Goal: Task Accomplishment & Management: Manage account settings

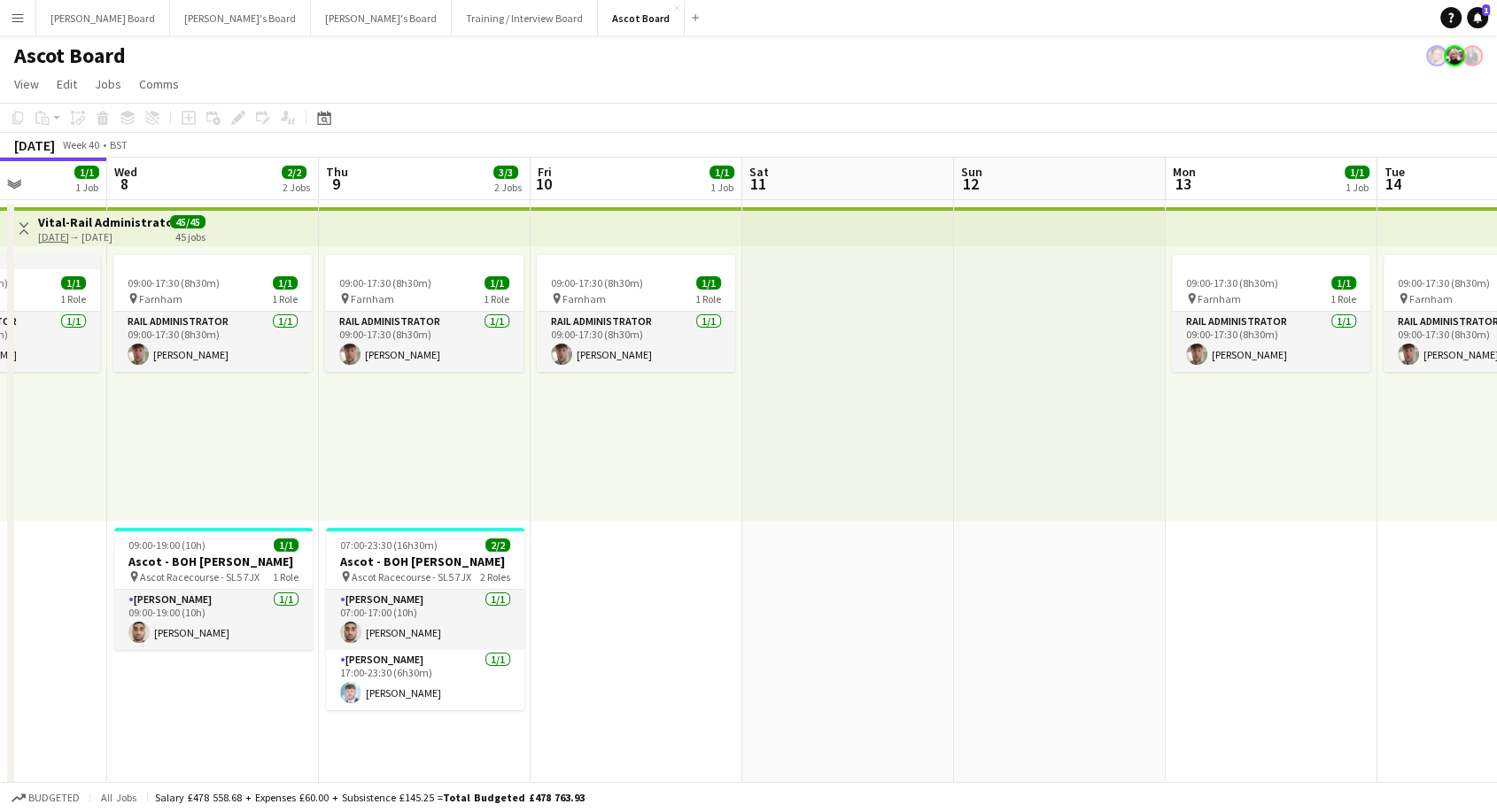
drag, startPoint x: 1385, startPoint y: 504, endPoint x: 20, endPoint y: 453, distance: 1366.0
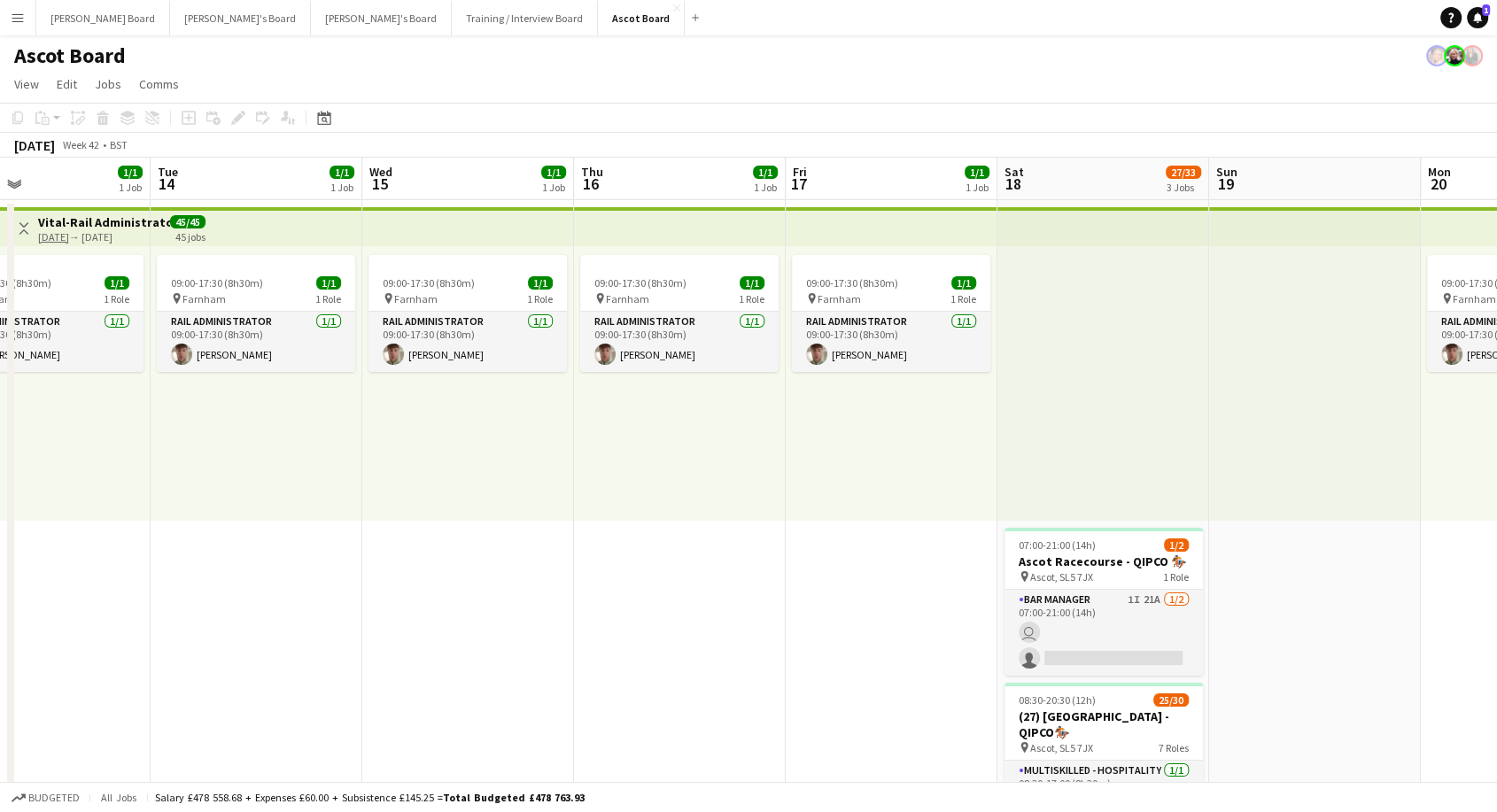
drag, startPoint x: 1347, startPoint y: 565, endPoint x: 185, endPoint y: 555, distance: 1162.0
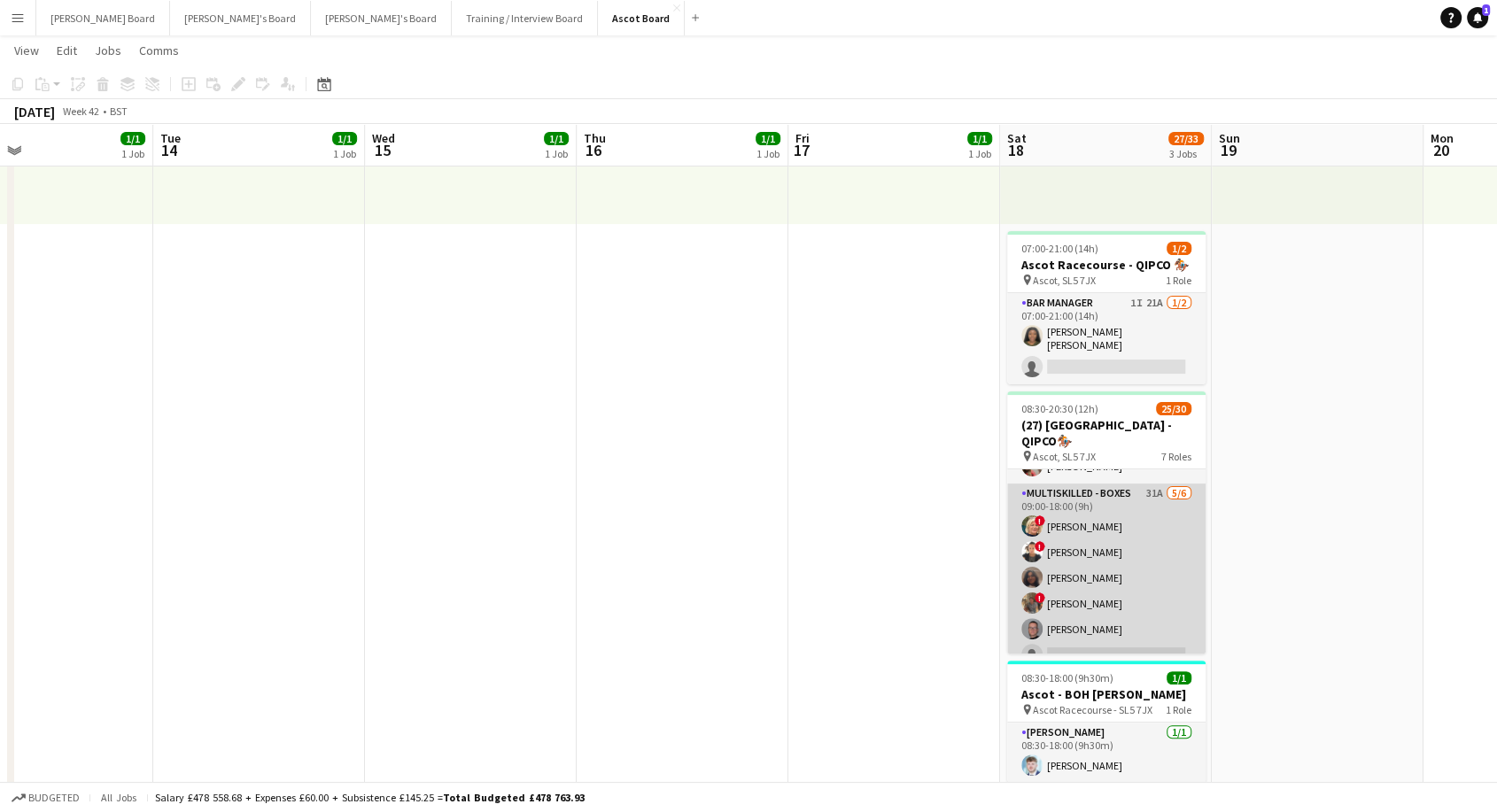
scroll to position [394, 0]
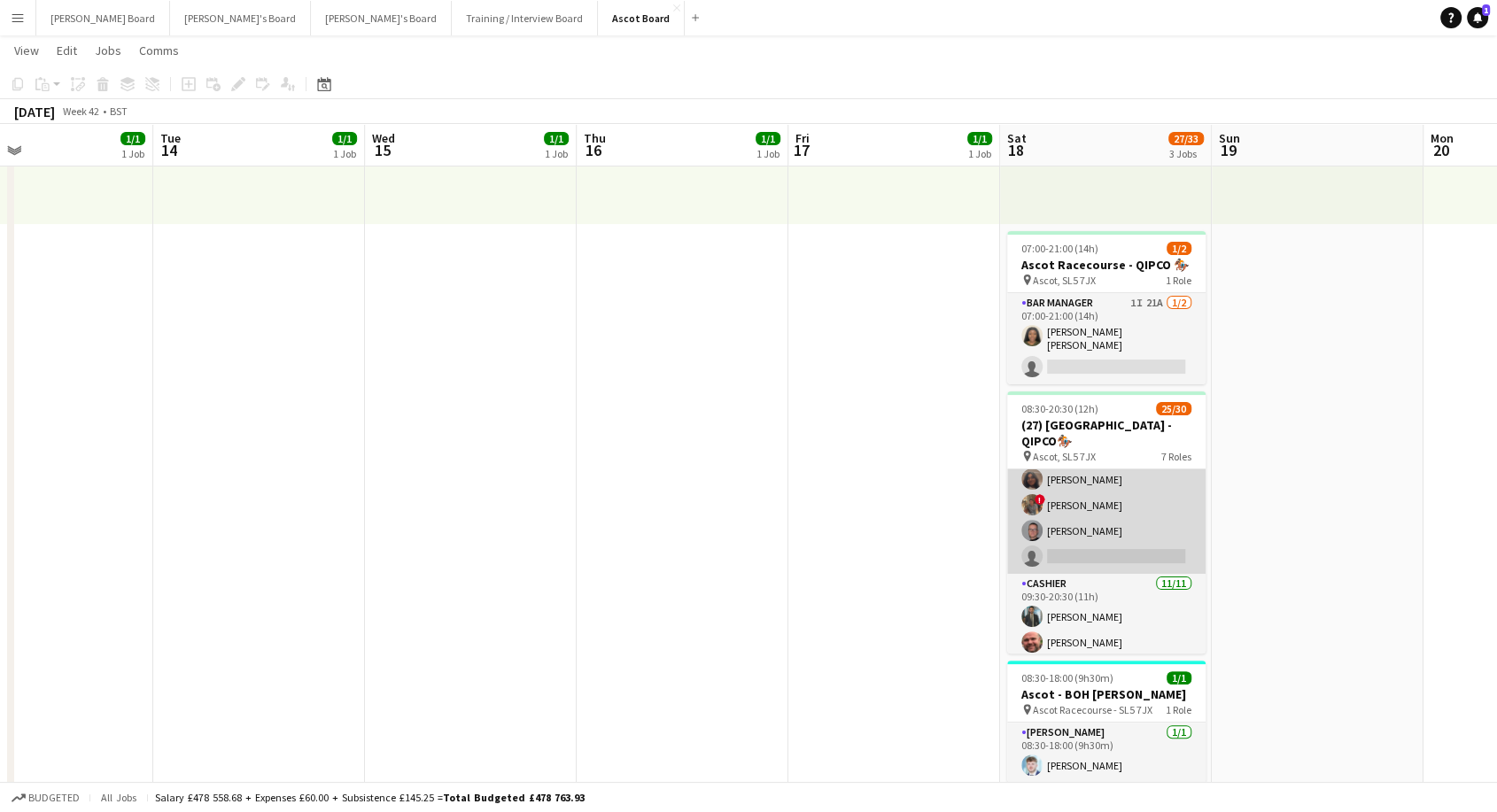
click at [1133, 529] on app-card-role "Multiskilled - Boxes 31A [DATE] 09:00-18:00 (9h) ! [PERSON_NAME] ! [PERSON_NAME…" at bounding box center [1106, 480] width 199 height 189
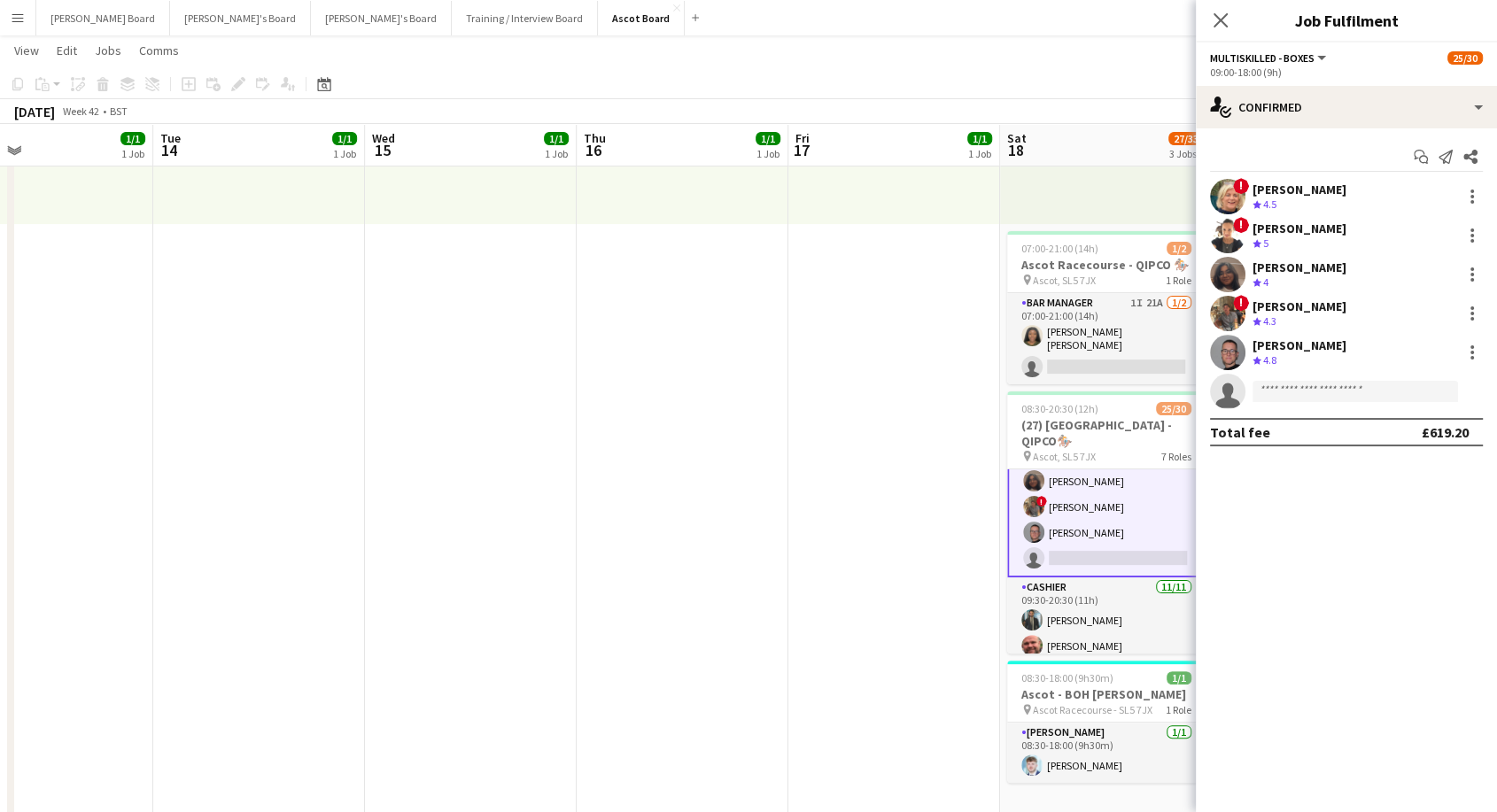
scroll to position [395, 0]
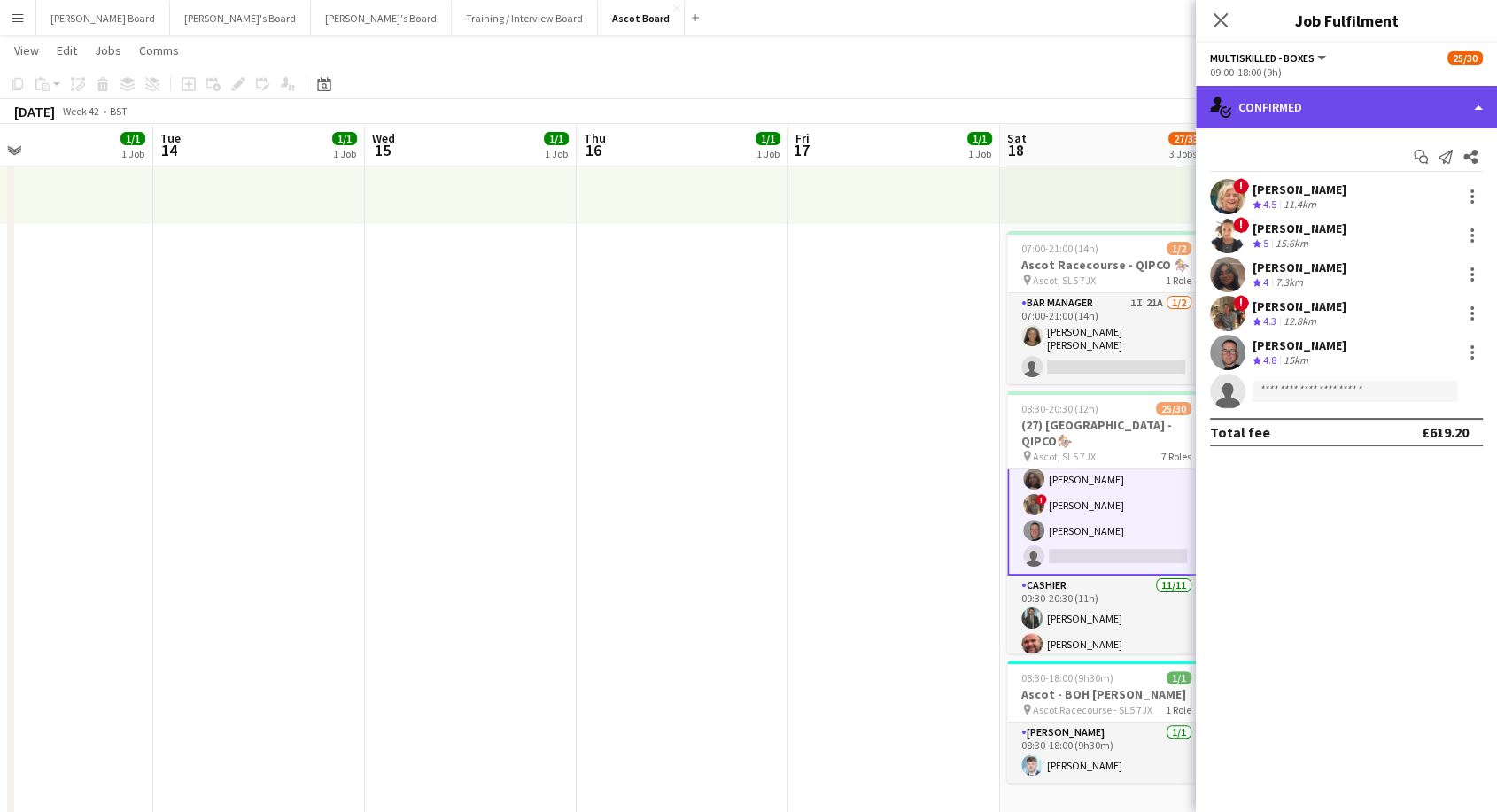
click at [1351, 99] on div "single-neutral-actions-check-2 Confirmed" at bounding box center [1346, 107] width 301 height 43
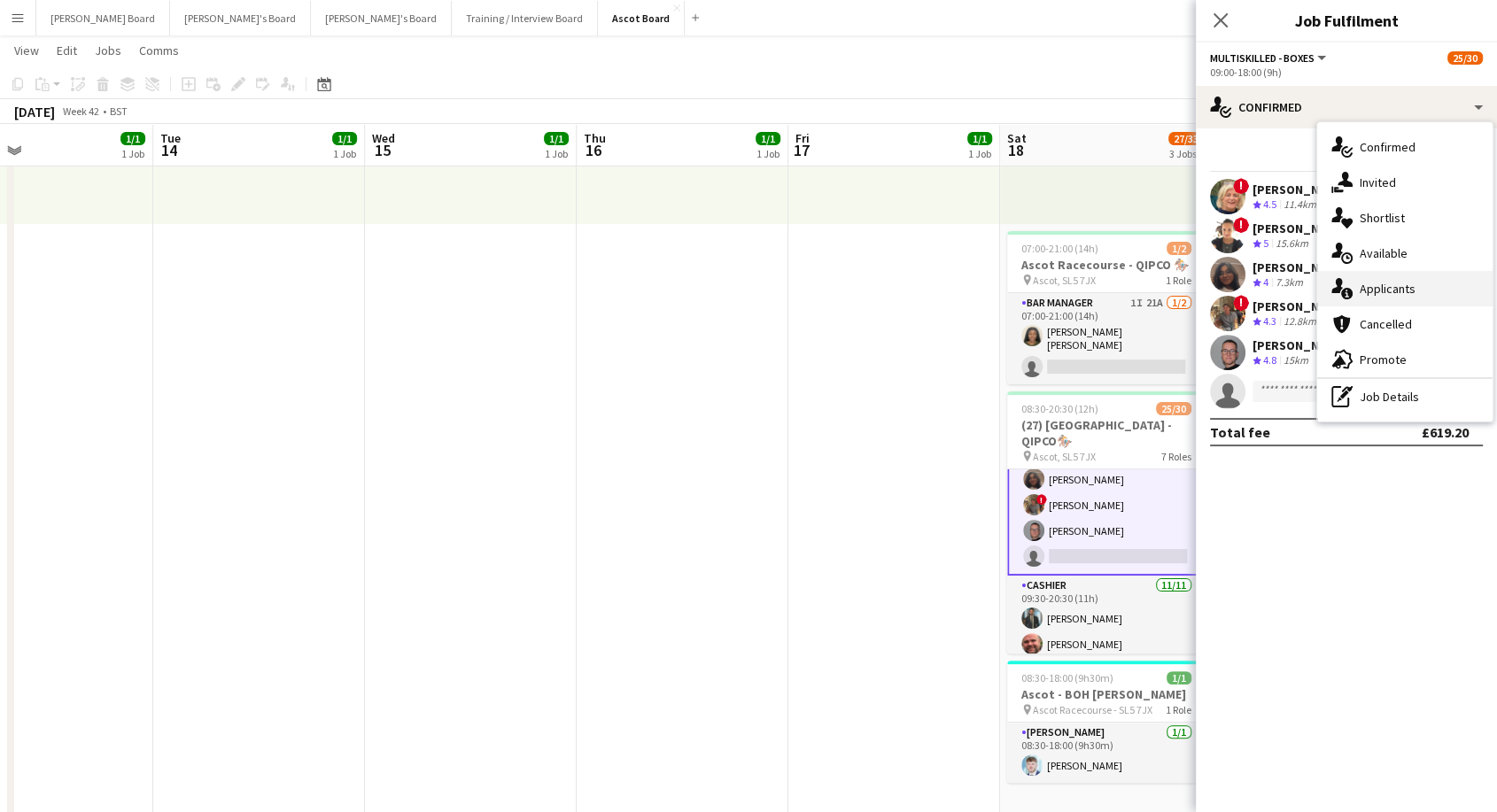
click at [1389, 290] on span "Applicants" at bounding box center [1388, 289] width 56 height 16
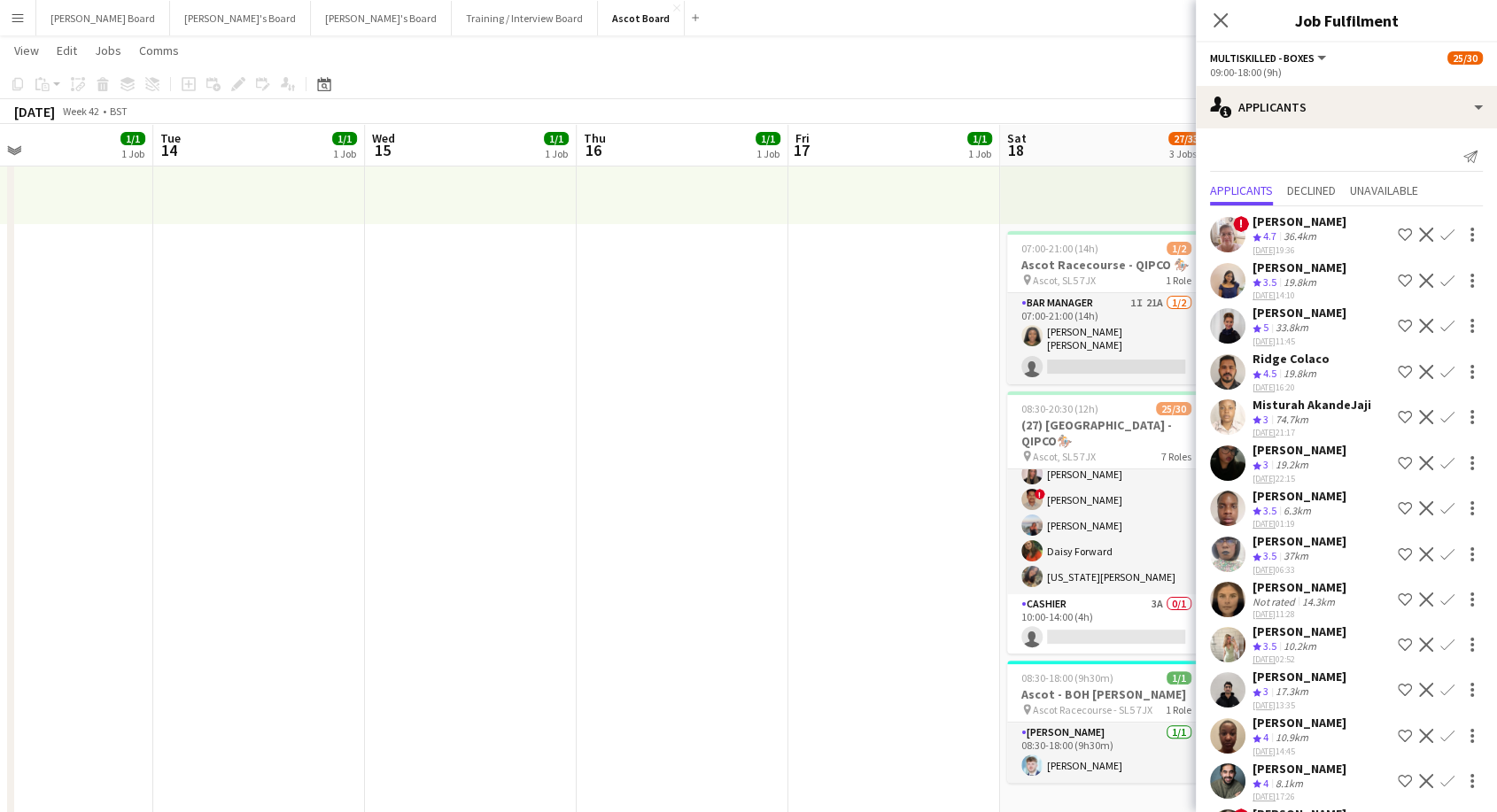
scroll to position [788, 0]
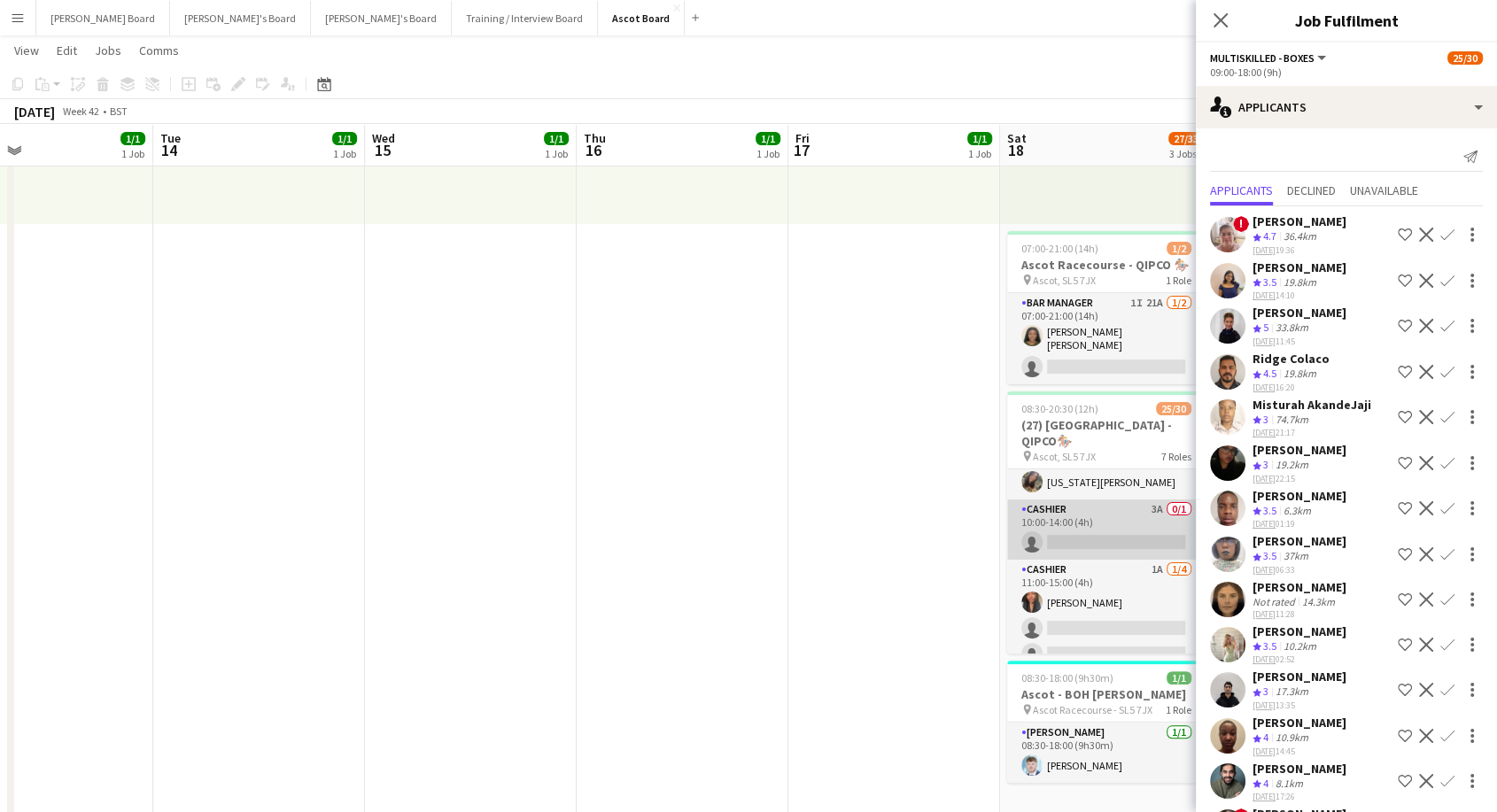
click at [1101, 523] on app-card-role "Cashier 3A 0/1 10:00-14:00 (4h) single-neutral-actions" at bounding box center [1106, 530] width 199 height 60
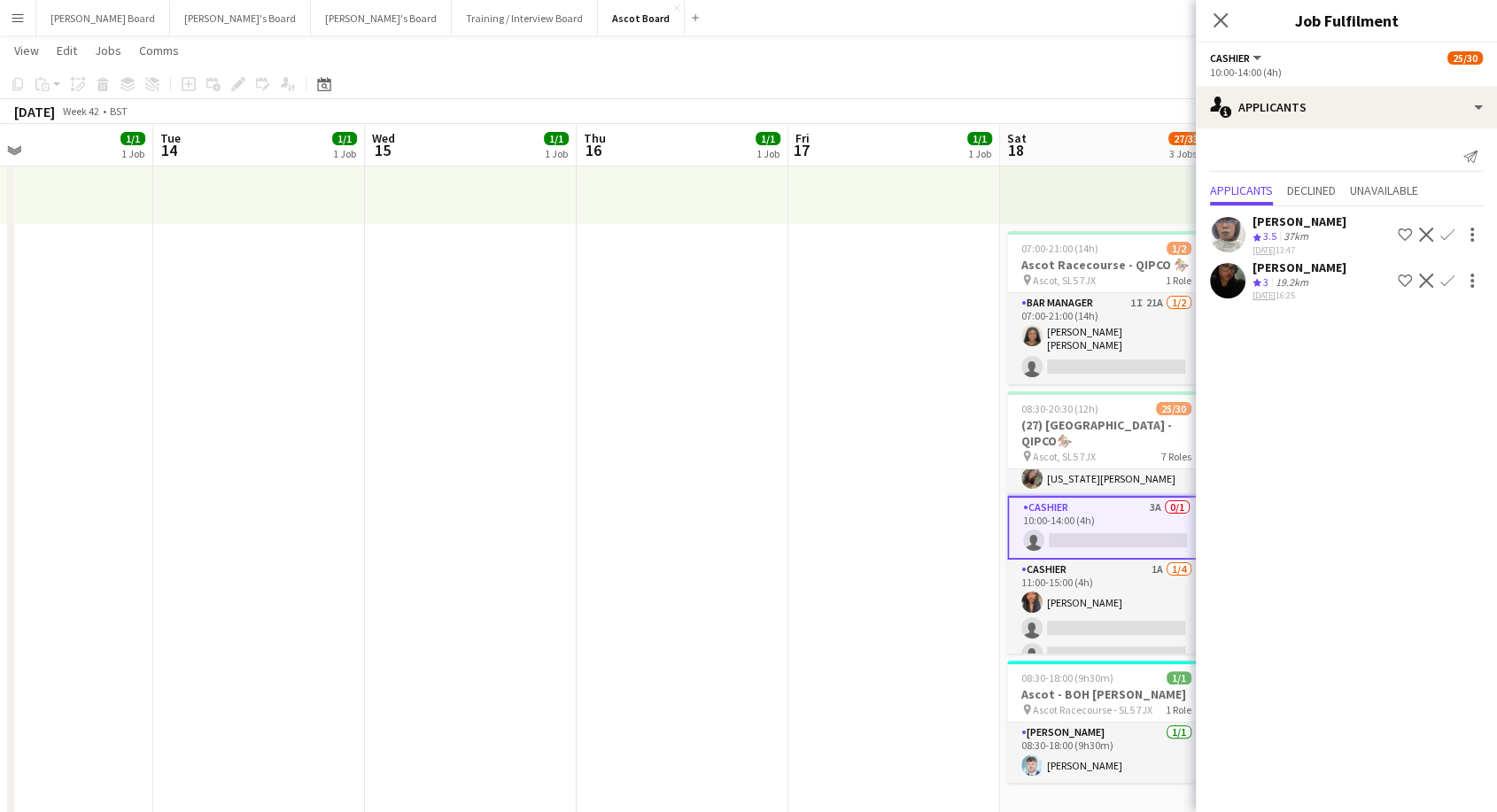
scroll to position [786, 0]
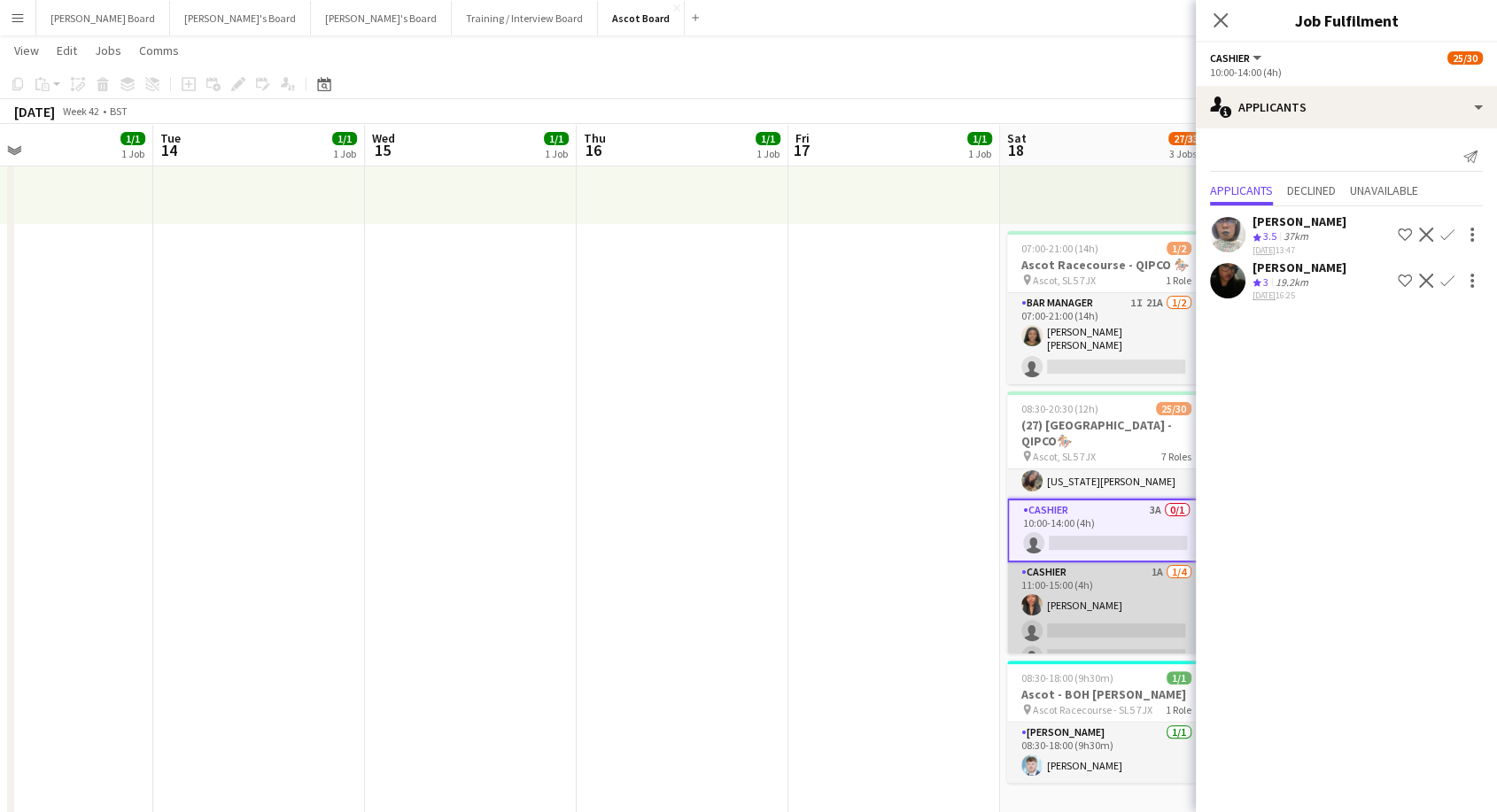
click at [1105, 621] on app-card-role "Cashier 1A [DATE] 11:00-15:00 (4h) [PERSON_NAME] single-neutral-actions single-…" at bounding box center [1106, 631] width 199 height 137
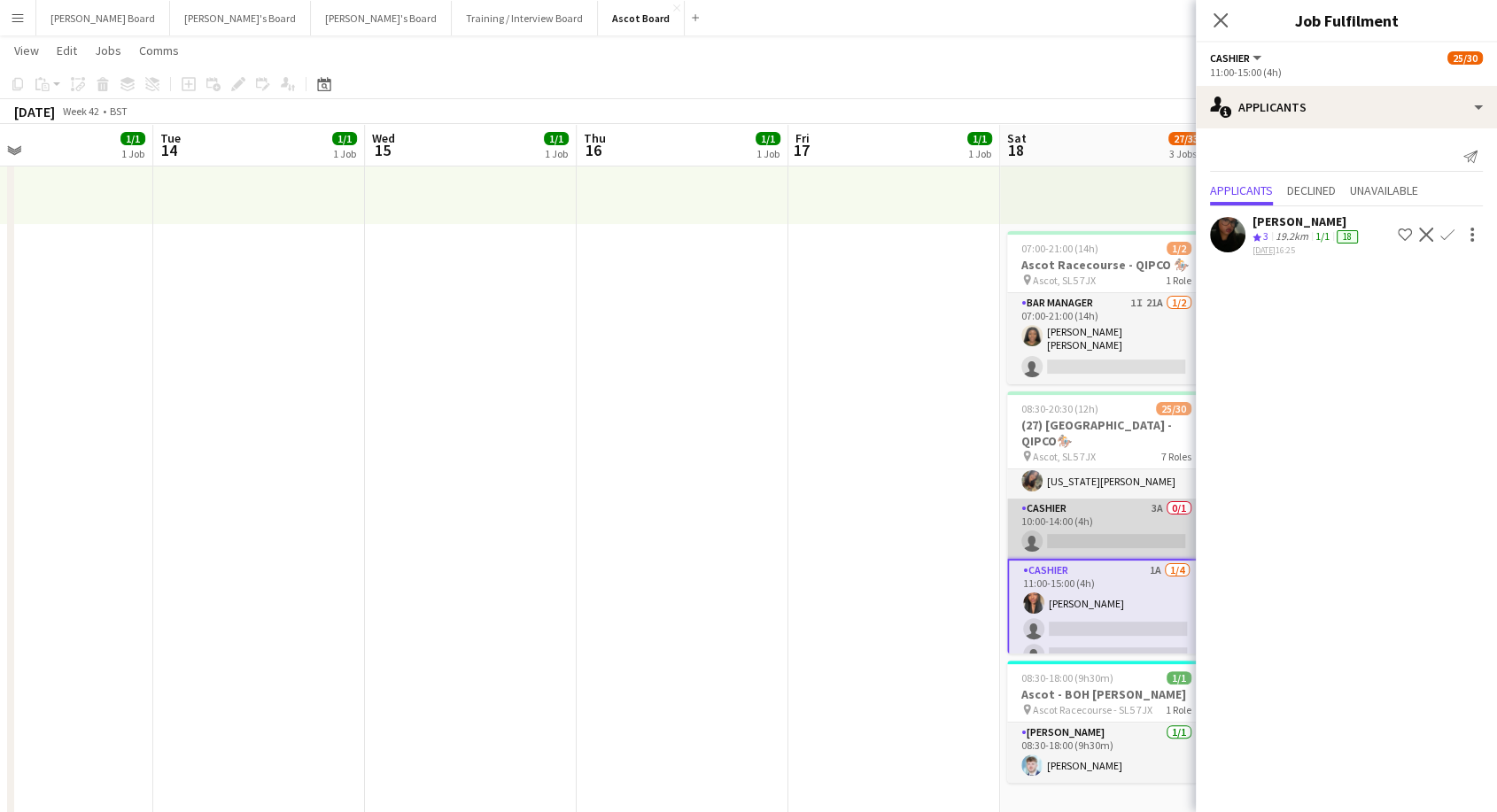
click at [1081, 525] on app-card-role "Cashier 3A 0/1 10:00-14:00 (4h) single-neutral-actions" at bounding box center [1106, 529] width 199 height 60
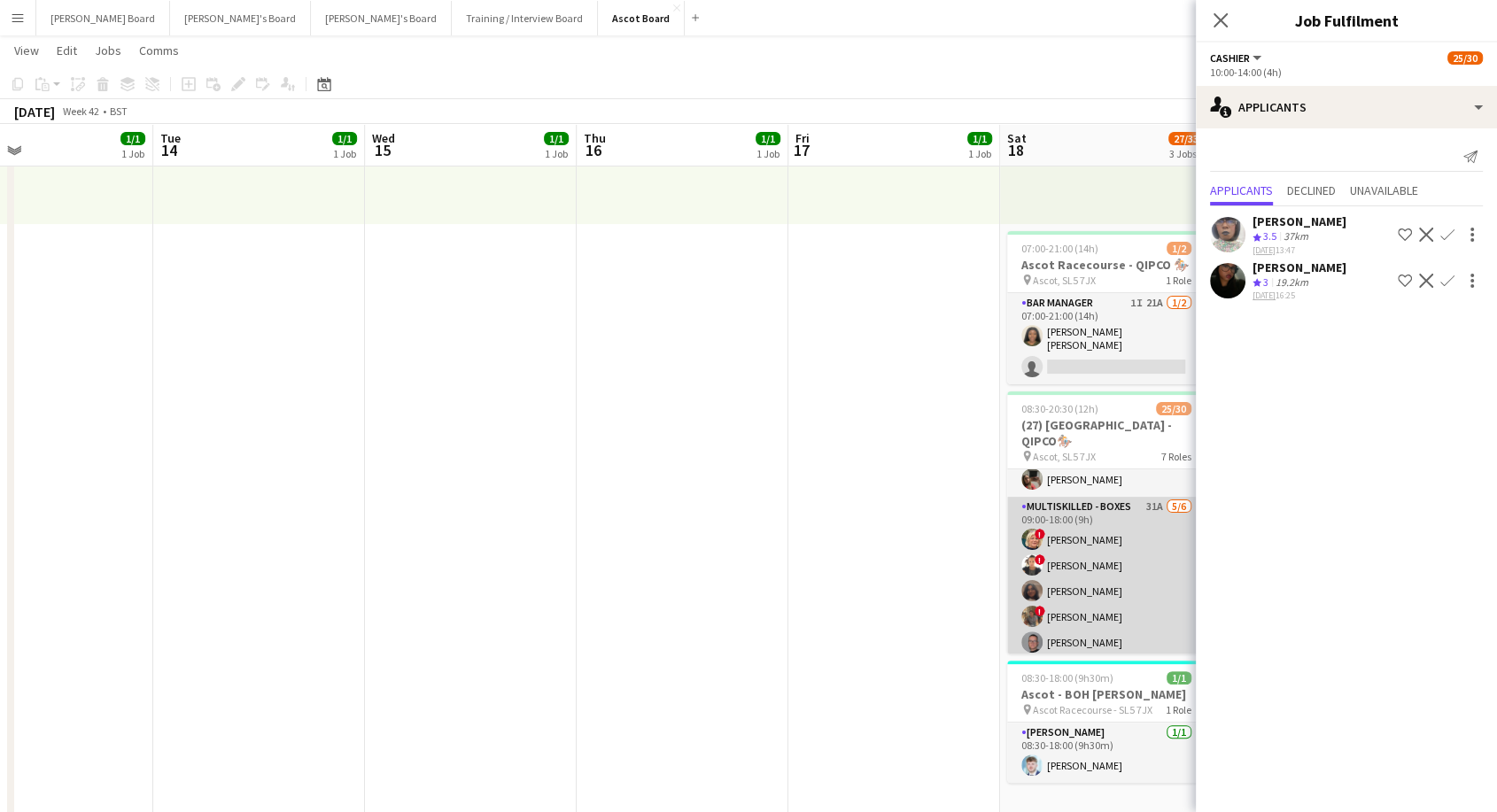
scroll to position [394, 0]
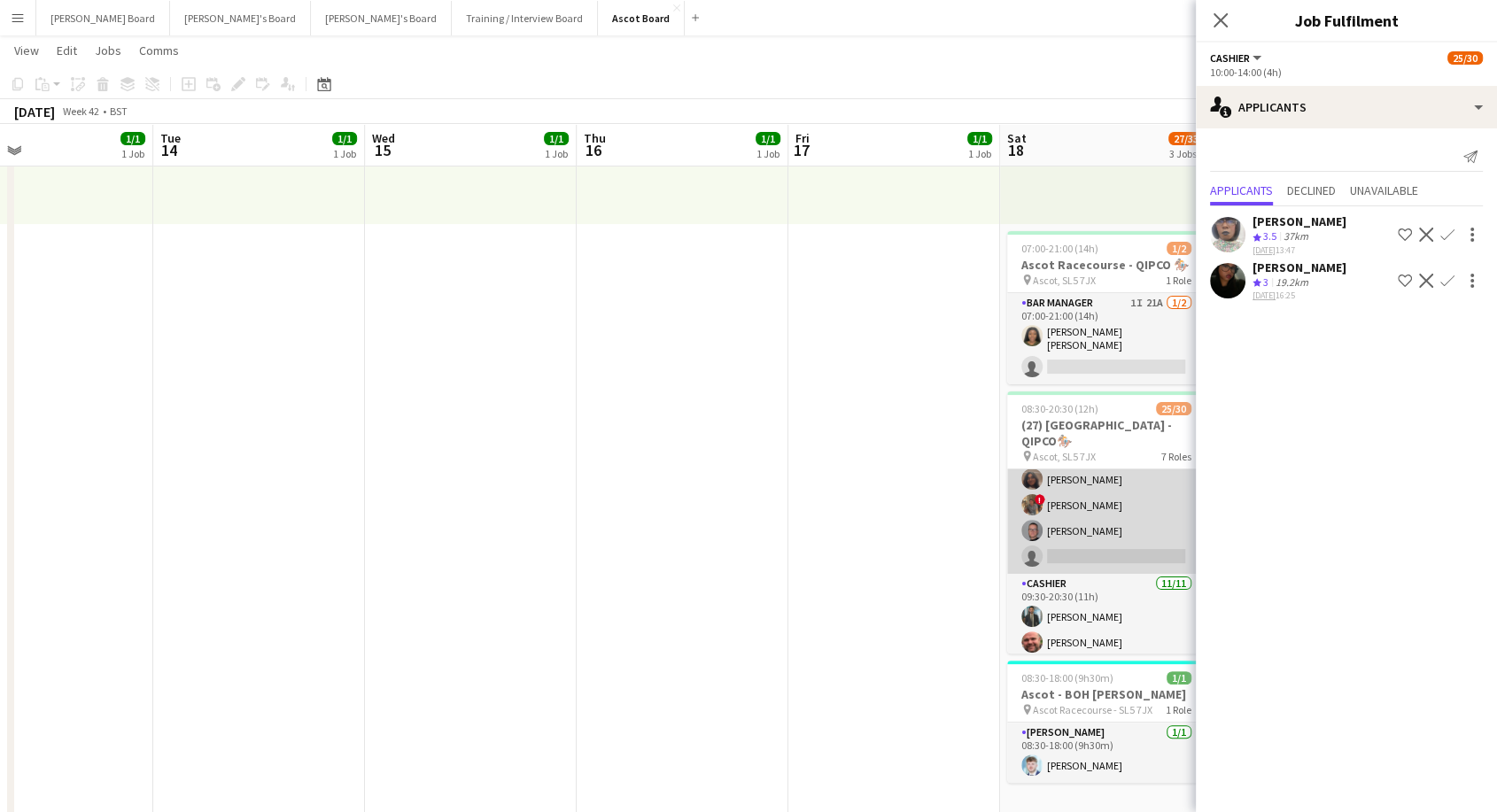
click at [1119, 504] on app-card-role "Multiskilled - Boxes 31A [DATE] 09:00-18:00 (9h) ! [PERSON_NAME] ! [PERSON_NAME…" at bounding box center [1106, 480] width 199 height 189
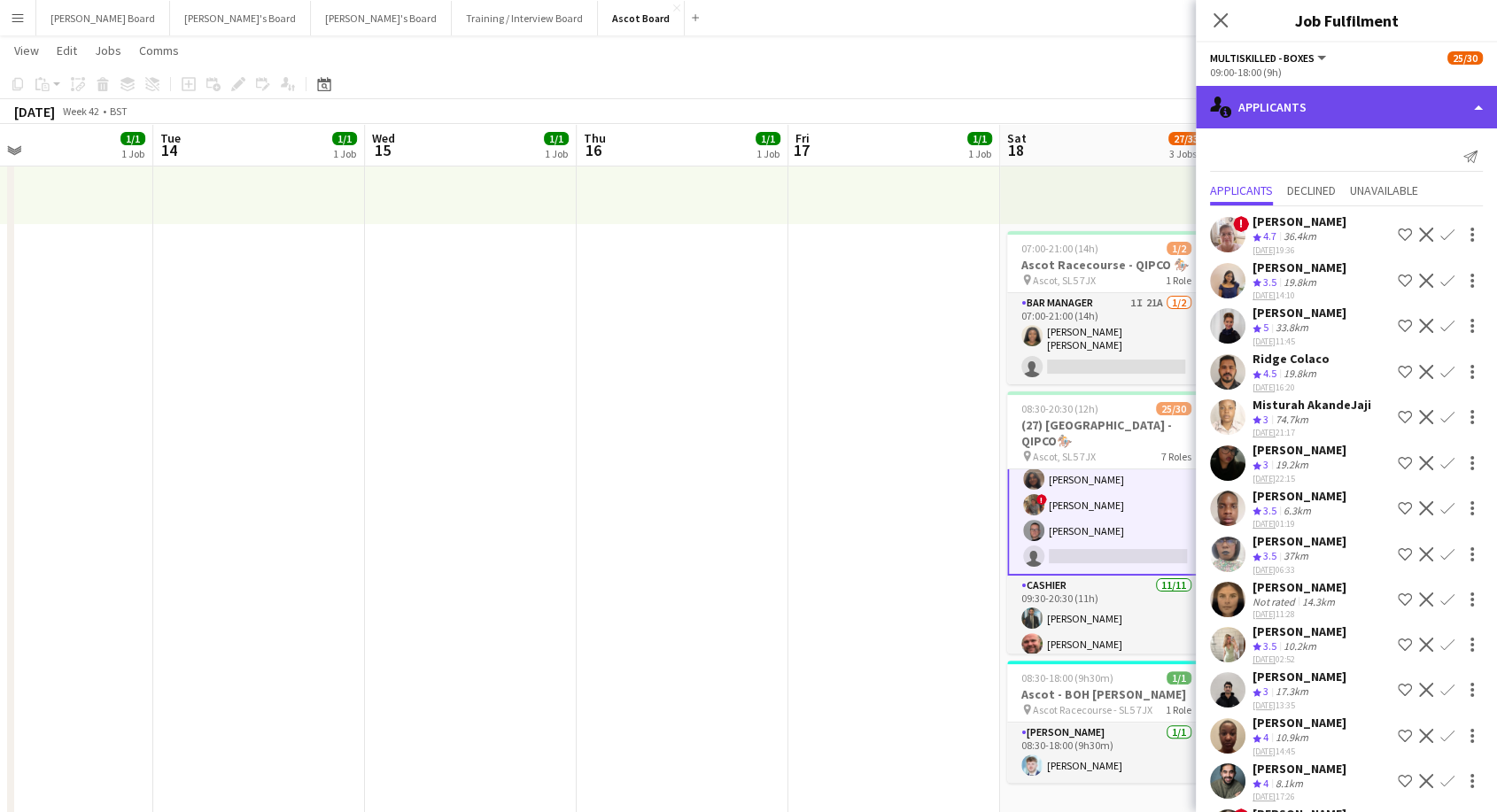
click at [1318, 96] on div "single-neutral-actions-information Applicants" at bounding box center [1346, 107] width 301 height 43
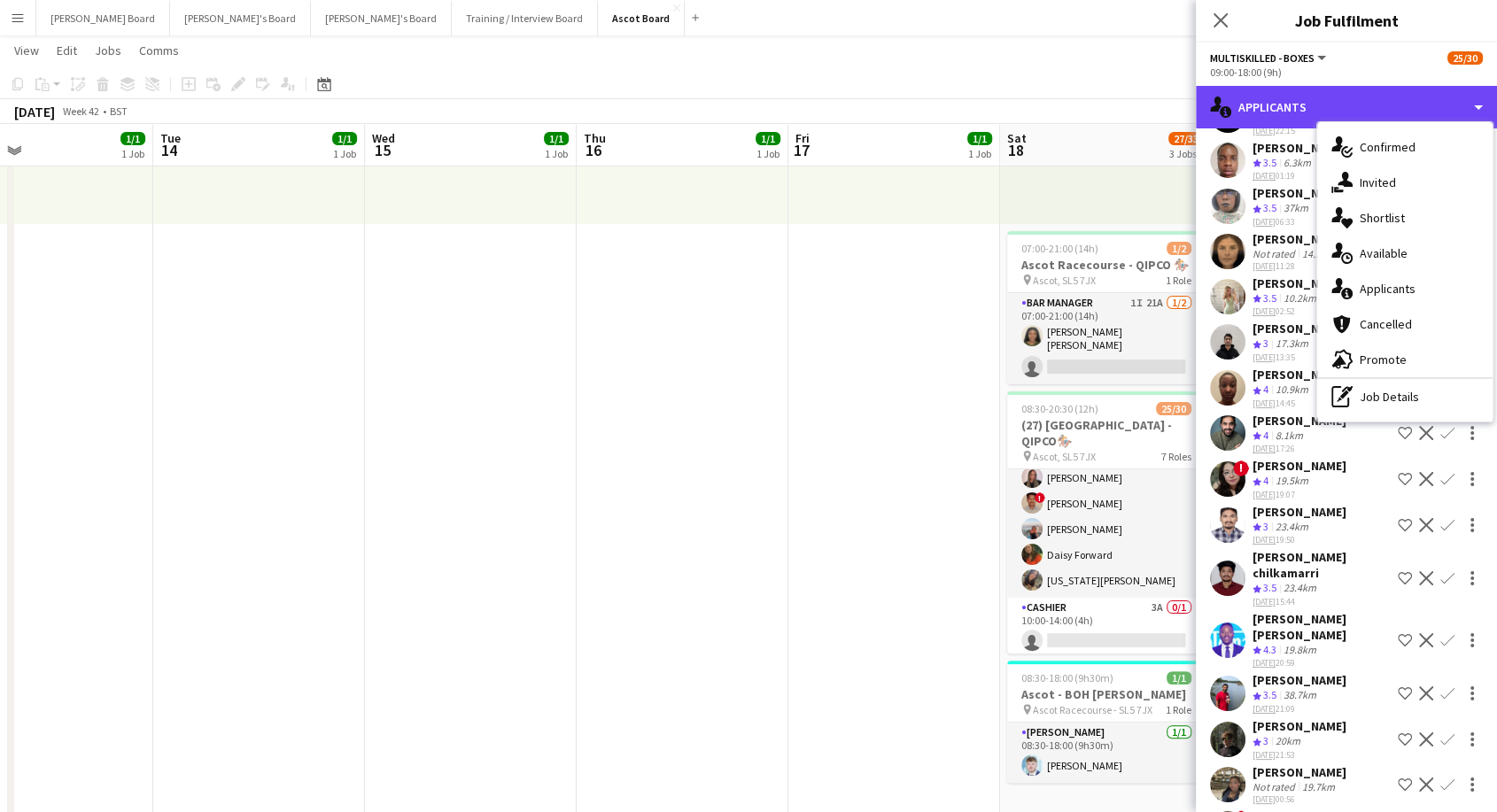
scroll to position [831, 0]
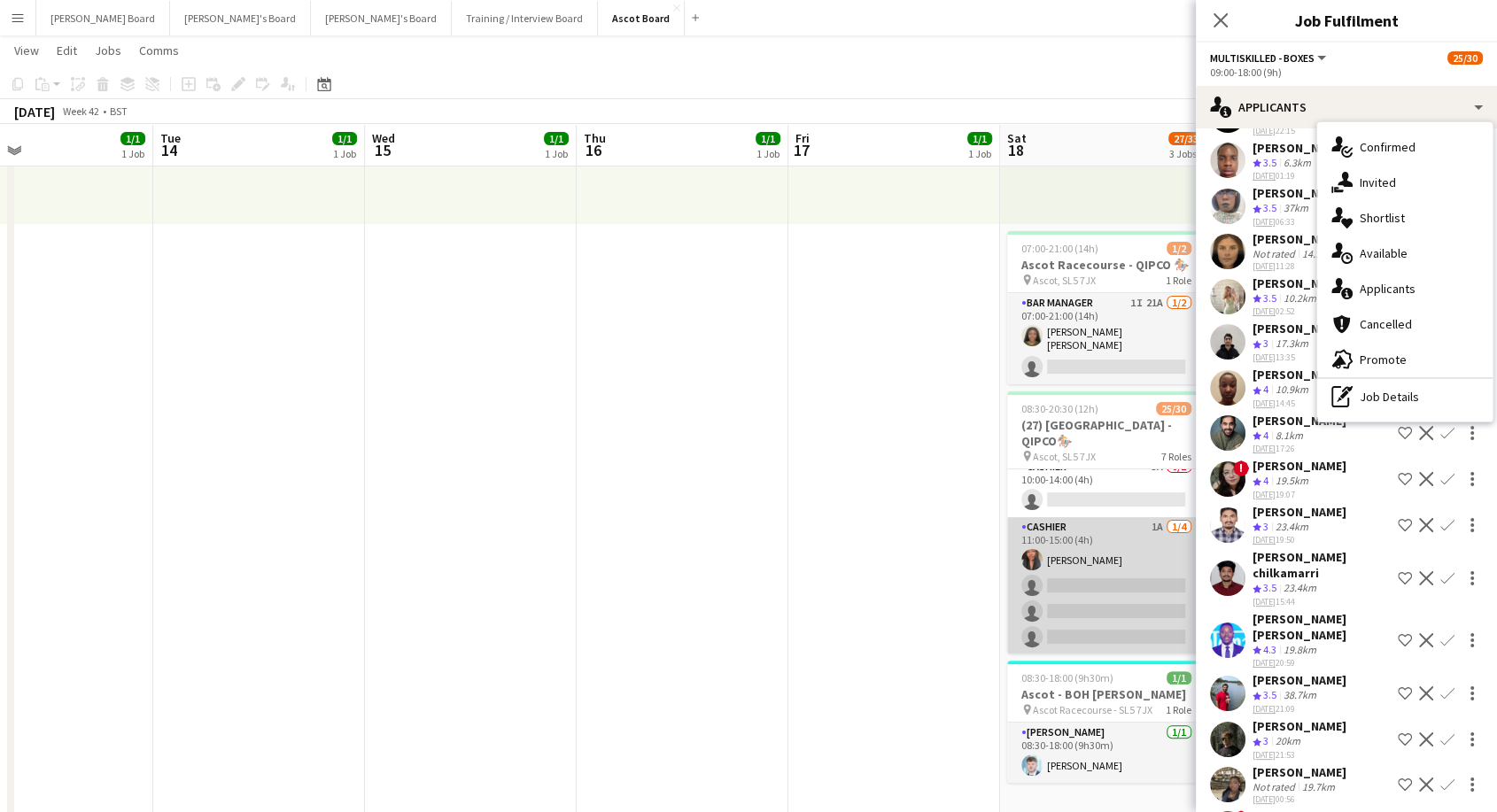
click at [1108, 603] on app-card-role "Cashier 1A [DATE] 11:00-15:00 (4h) [PERSON_NAME] single-neutral-actions single-…" at bounding box center [1106, 585] width 199 height 137
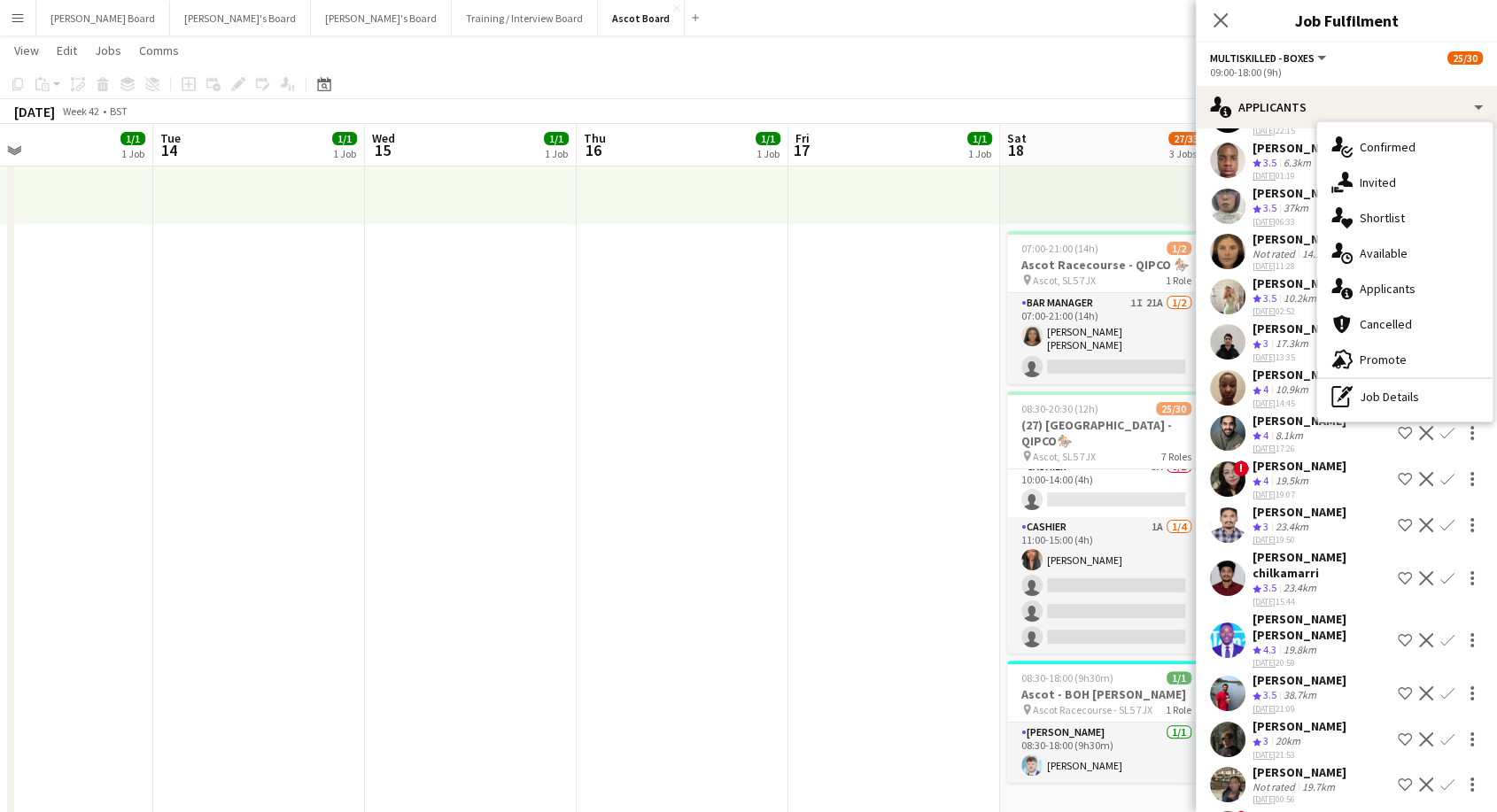
scroll to position [828, 0]
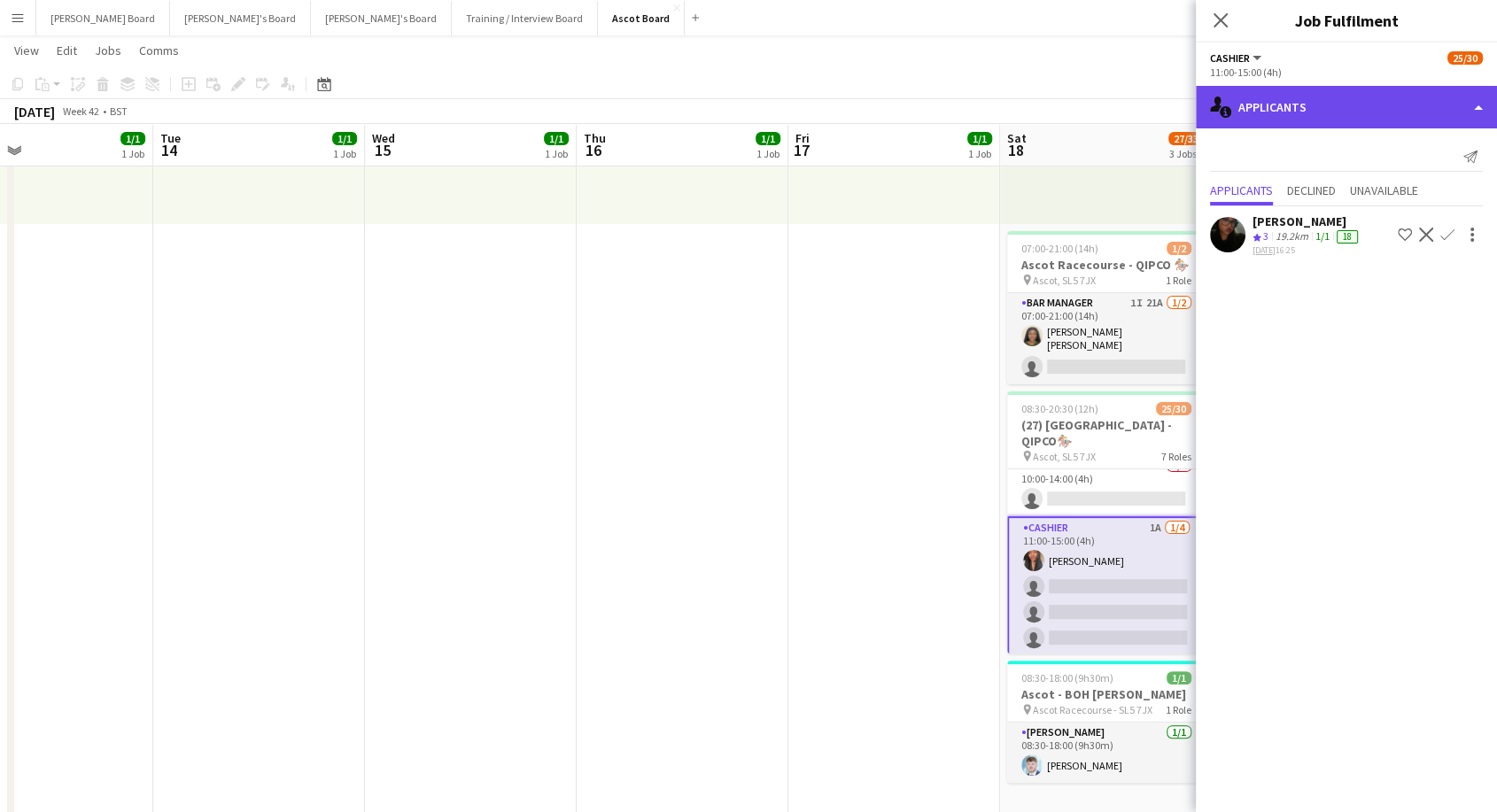
click at [1297, 120] on div "single-neutral-actions-information Applicants" at bounding box center [1346, 107] width 301 height 43
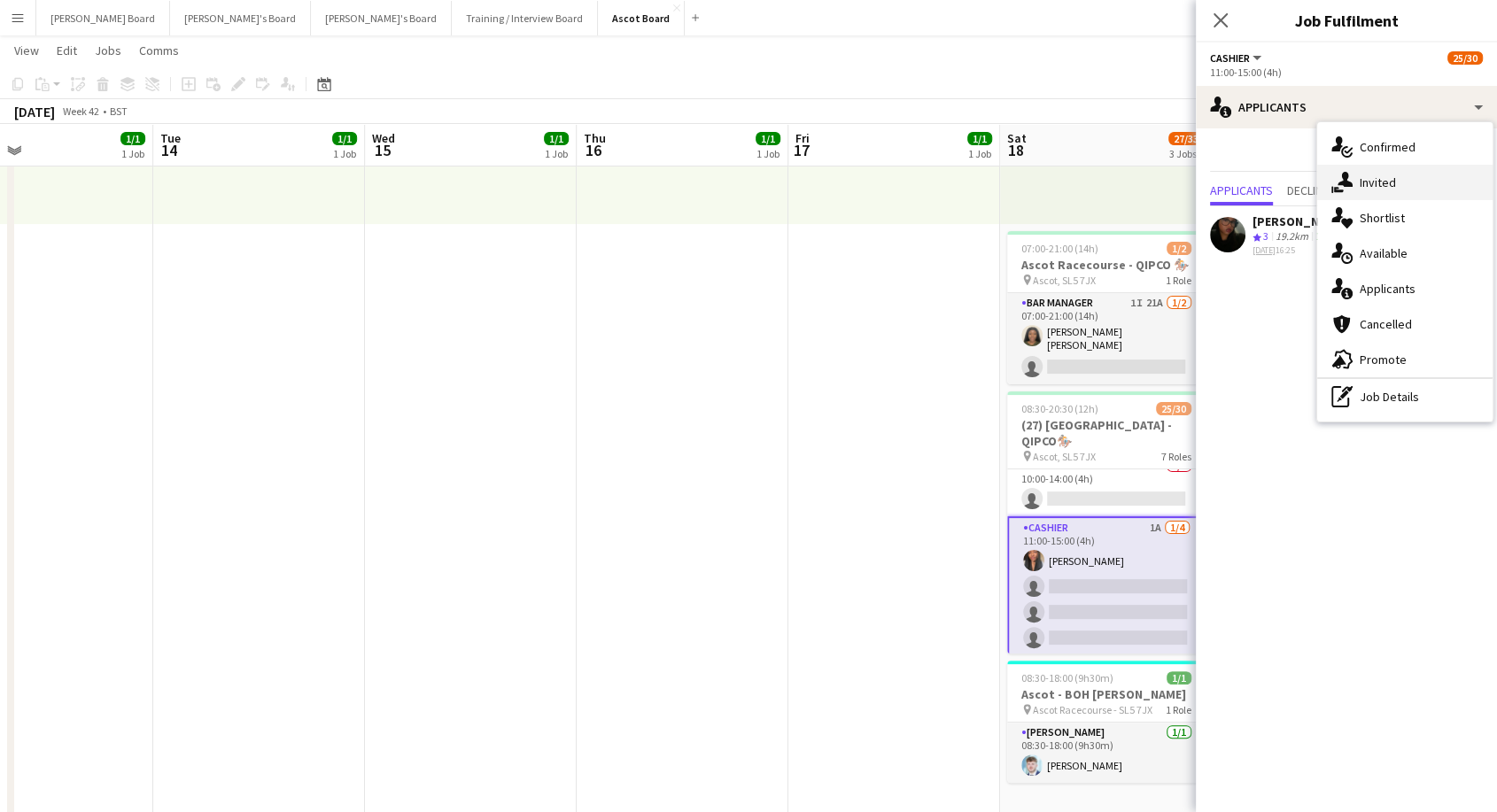
click at [1384, 184] on span "Invited" at bounding box center [1378, 182] width 36 height 16
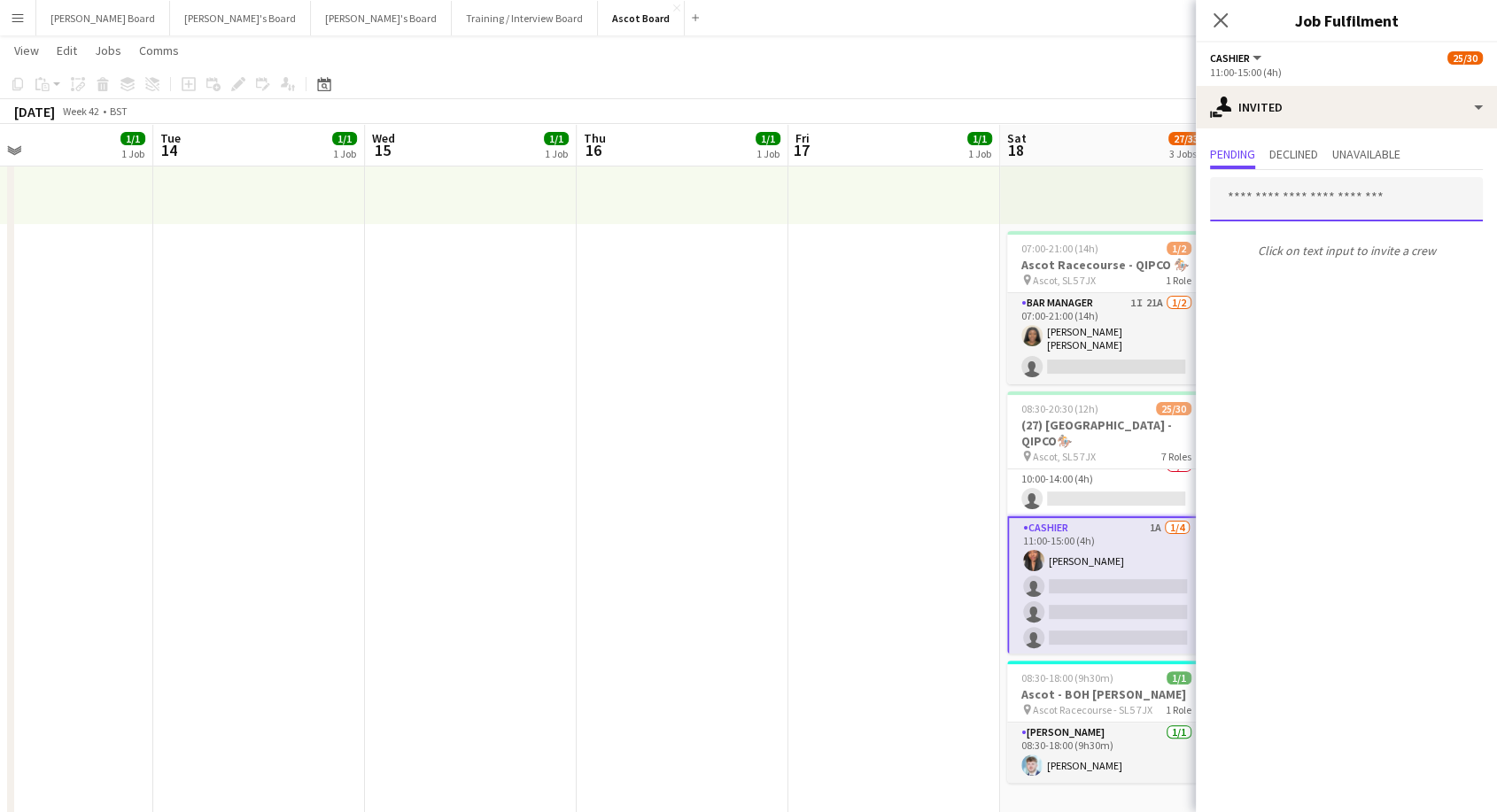
click at [1255, 202] on input "text" at bounding box center [1346, 199] width 273 height 44
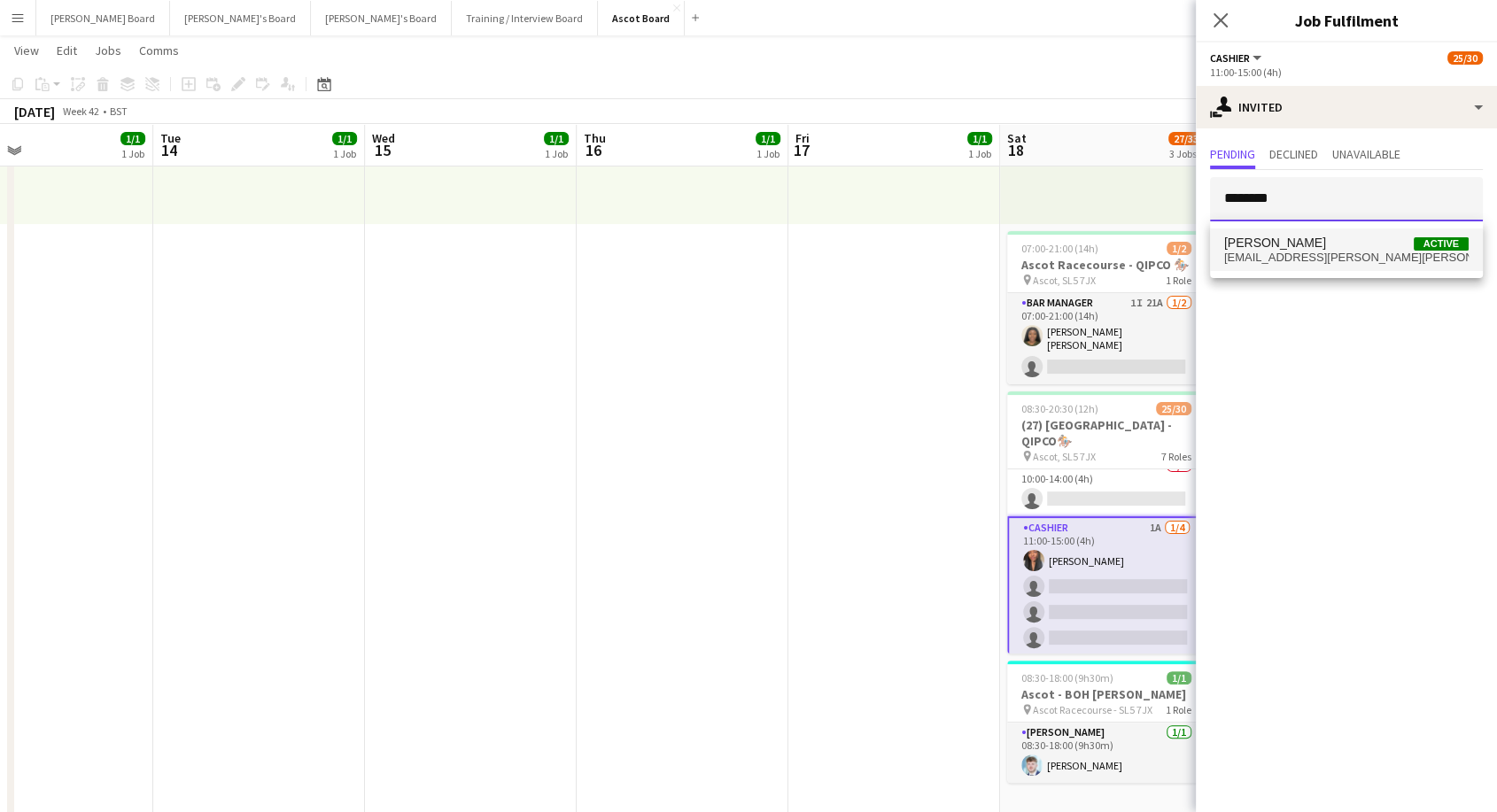
type input "********"
click at [1276, 254] on span "[EMAIL_ADDRESS][PERSON_NAME][PERSON_NAME][DOMAIN_NAME]" at bounding box center [1345, 258] width 244 height 15
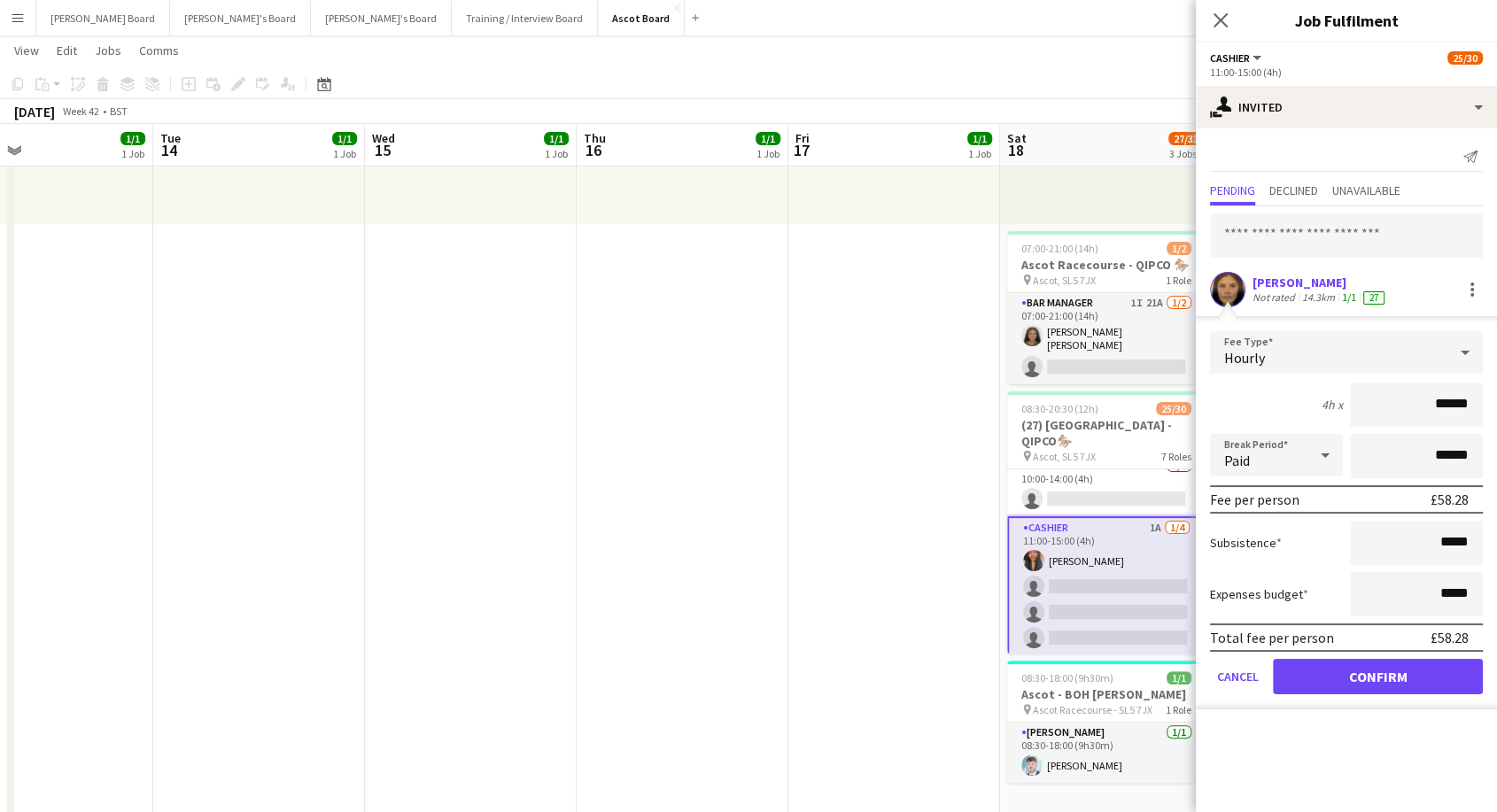
click at [1276, 285] on div "[PERSON_NAME]" at bounding box center [1320, 283] width 135 height 16
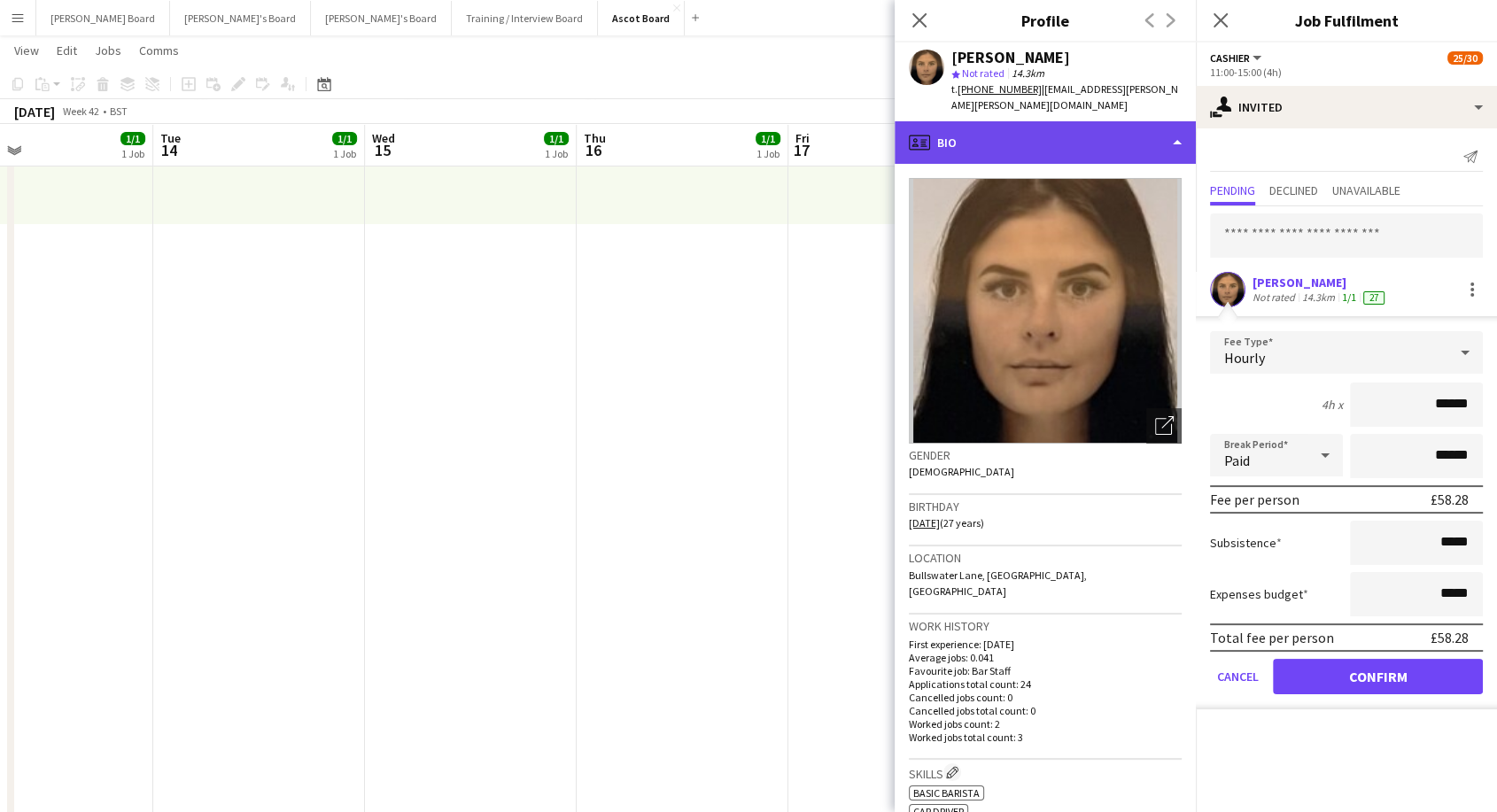
click at [978, 152] on div "profile Bio" at bounding box center [1045, 142] width 301 height 43
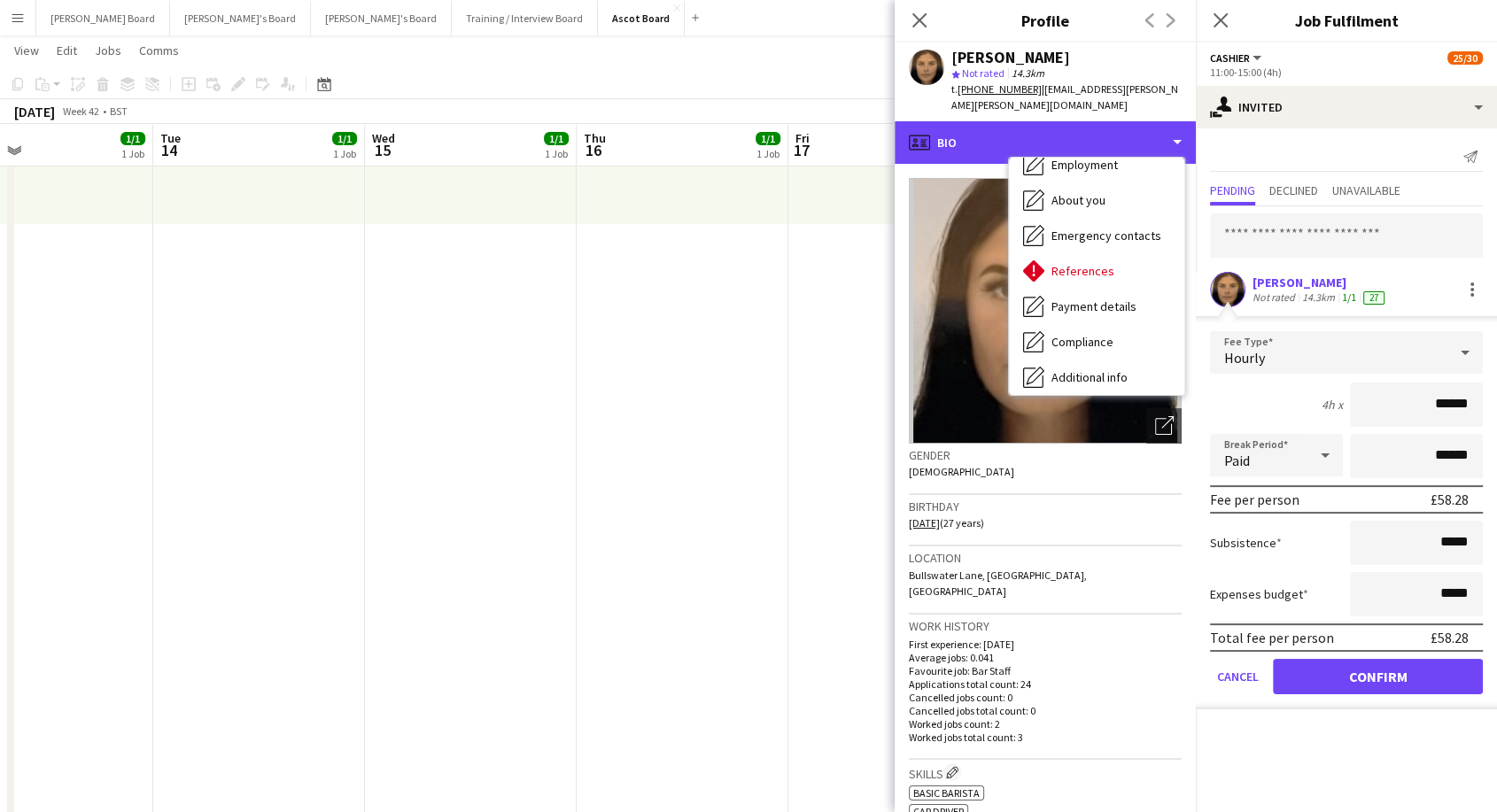
scroll to position [237, 0]
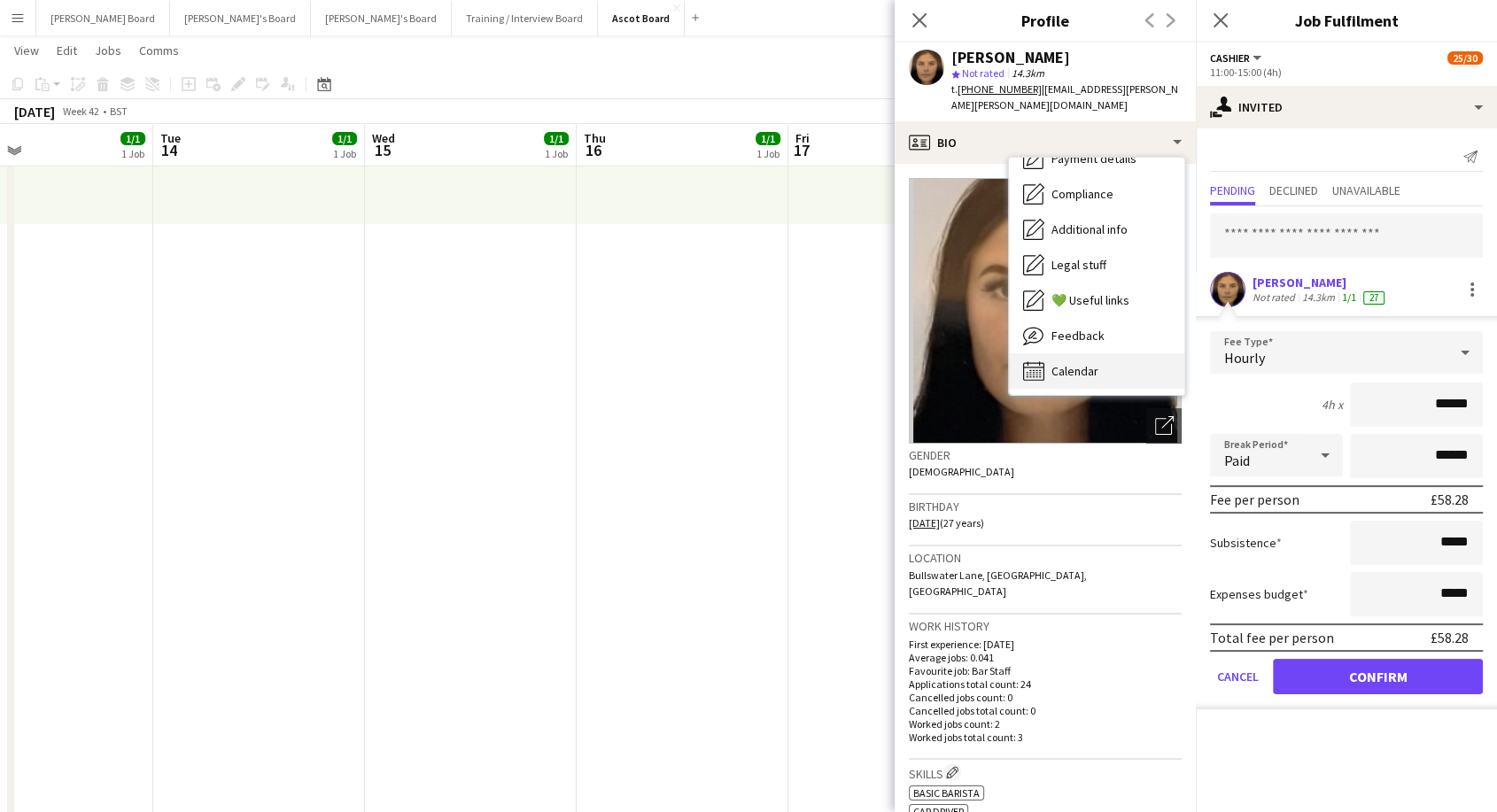
click at [1082, 377] on span "Calendar" at bounding box center [1075, 371] width 47 height 16
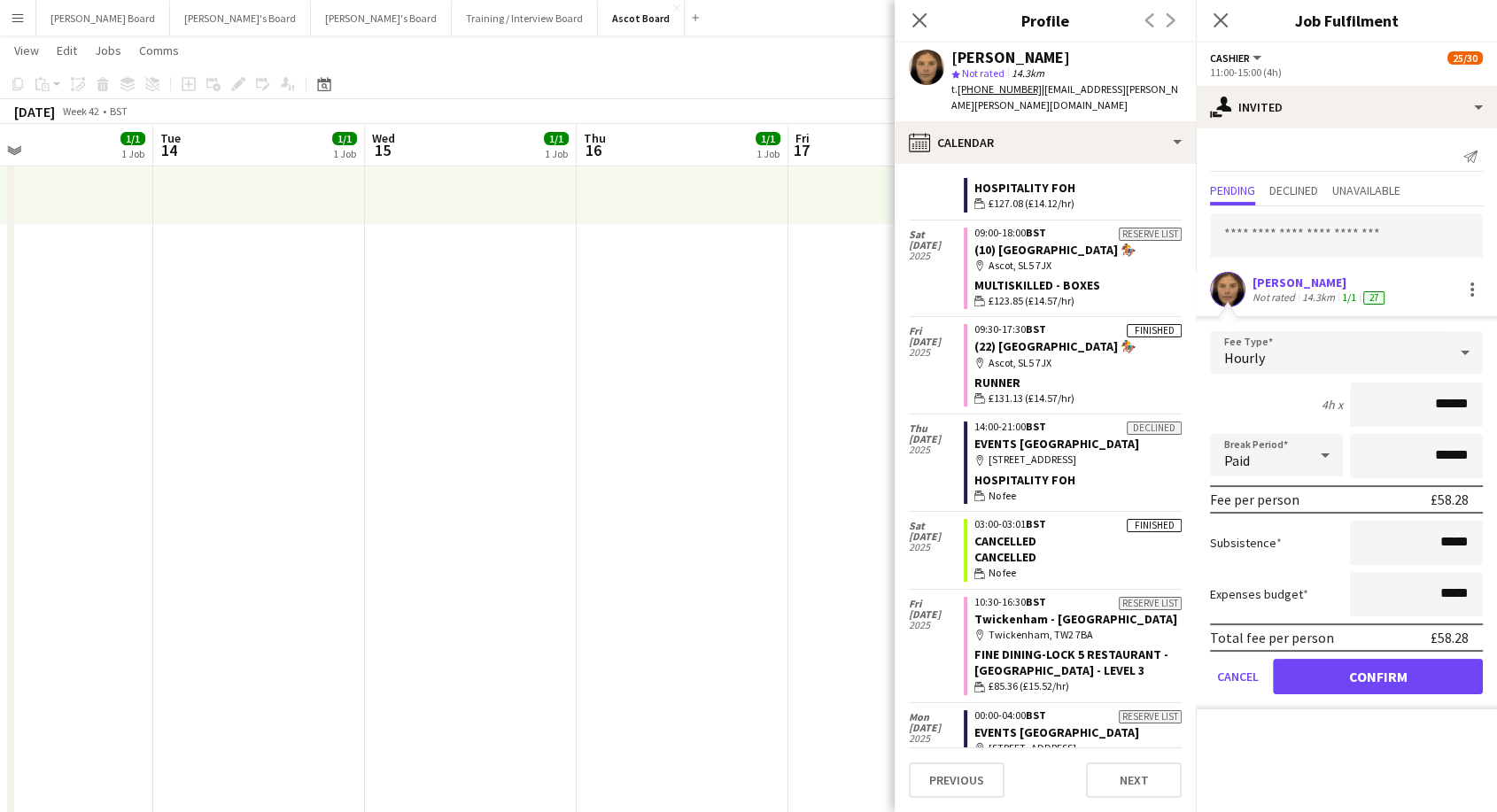
scroll to position [1181, 0]
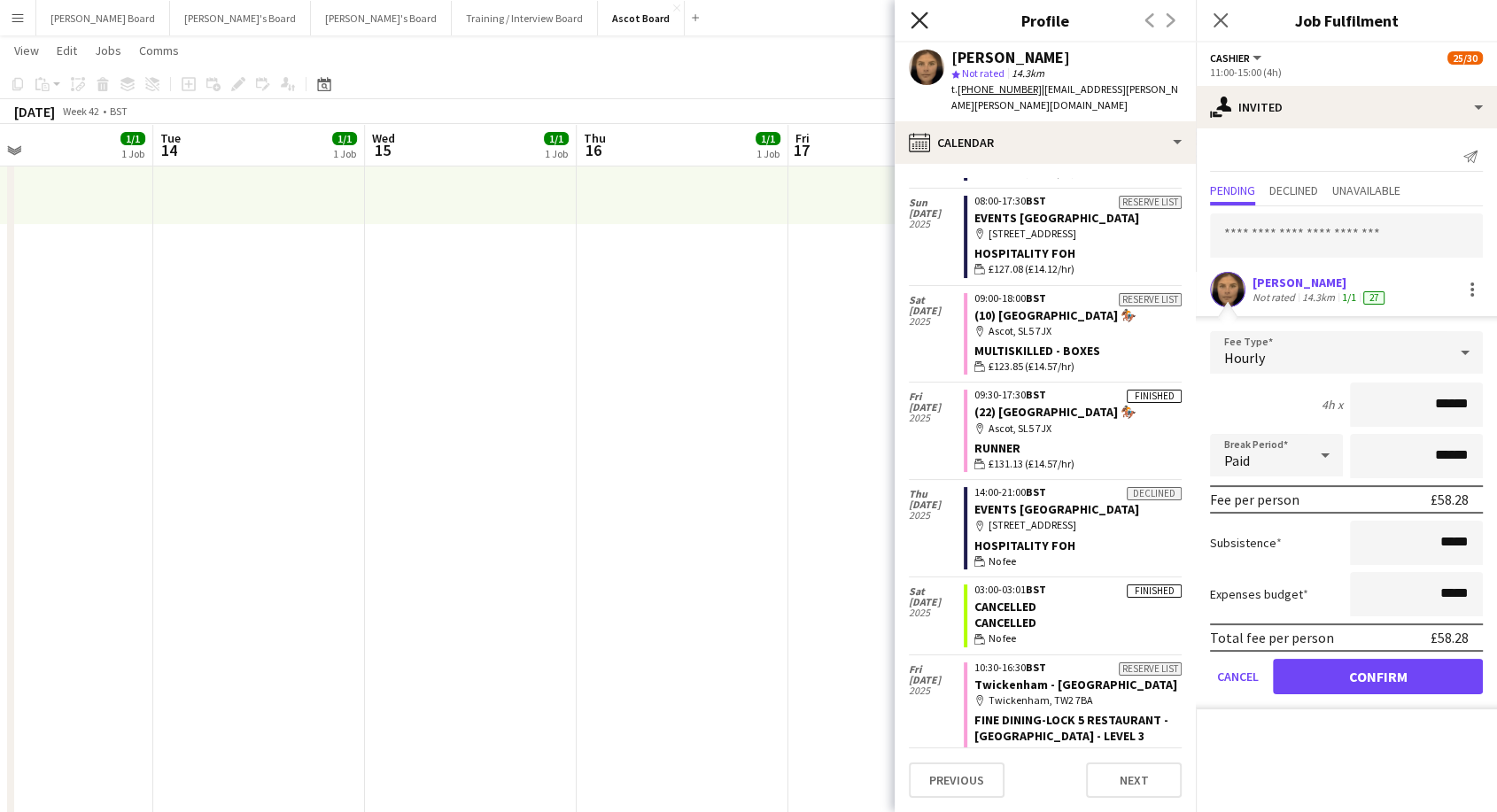
click at [918, 23] on icon at bounding box center [919, 20] width 17 height 17
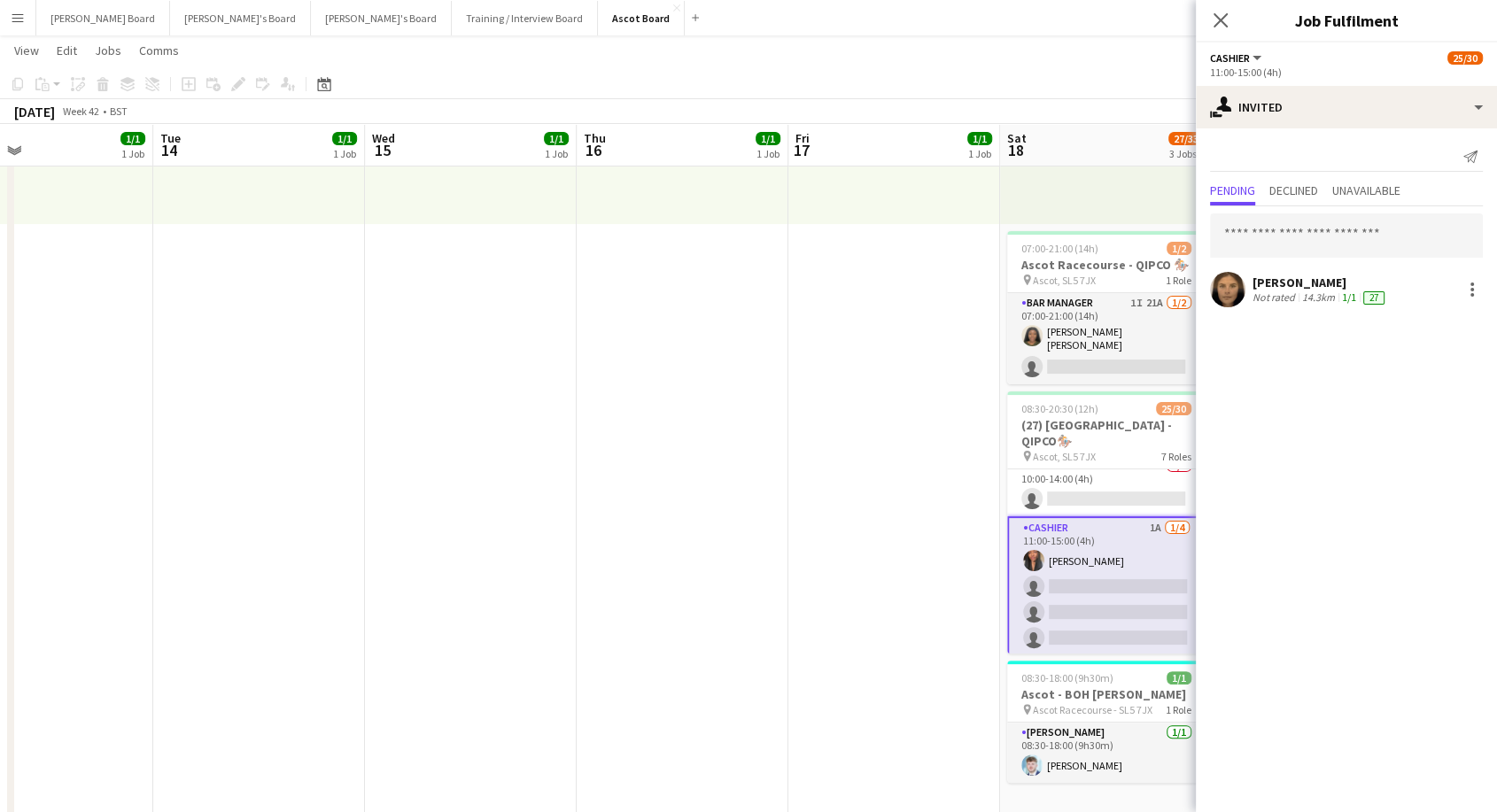
drag, startPoint x: 773, startPoint y: 547, endPoint x: 971, endPoint y: 475, distance: 210.7
click at [777, 546] on app-date-cell "09:00-17:30 (8h30m) 1/1 pin Farnham 1 Role Rail Administrator [DATE] 09:00-17:3…" at bounding box center [682, 780] width 211 height 1754
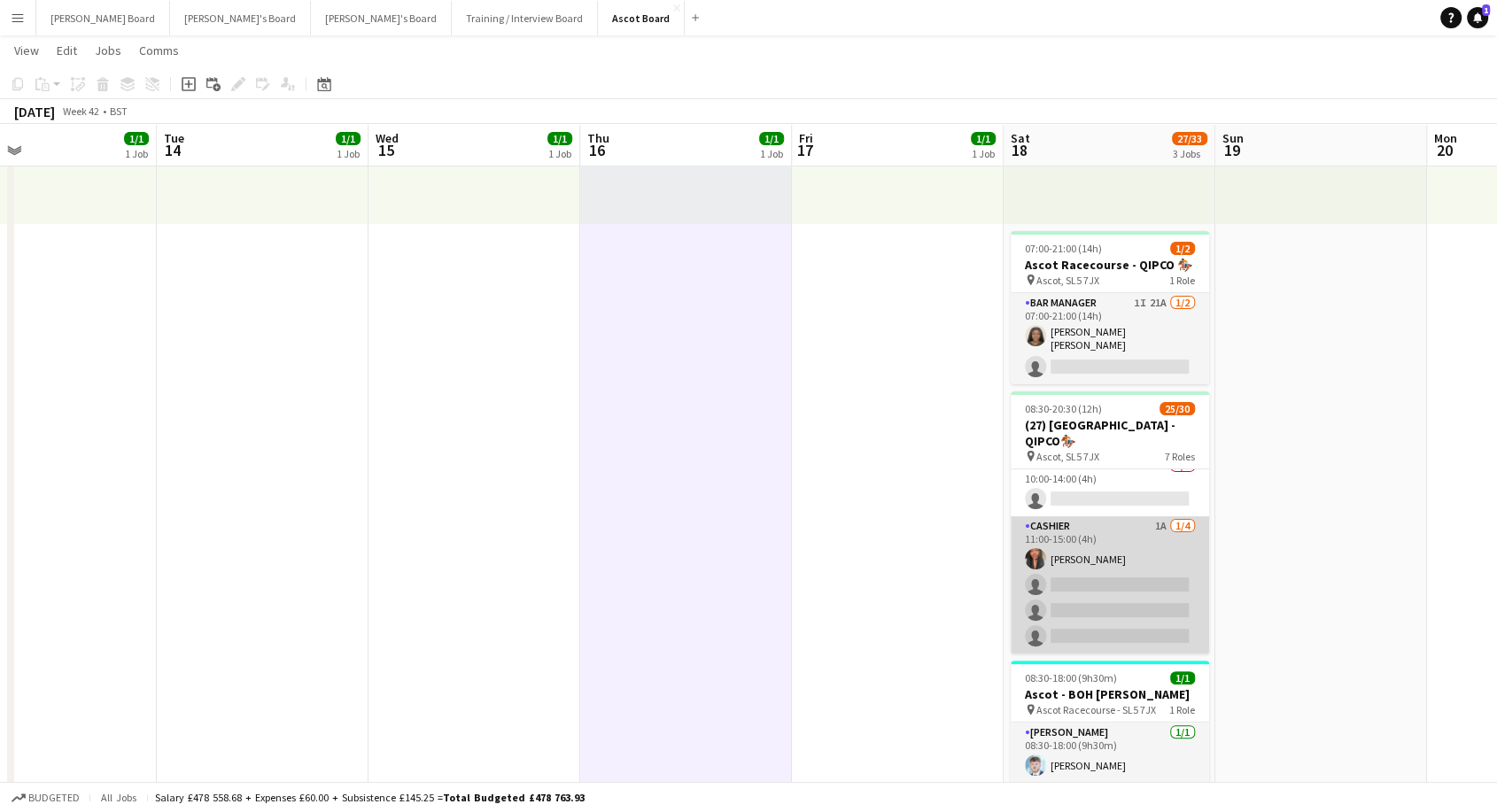
click at [1071, 587] on app-card-role "Cashier 1A [DATE] 11:00-15:00 (4h) [PERSON_NAME] single-neutral-actions single-…" at bounding box center [1110, 584] width 199 height 137
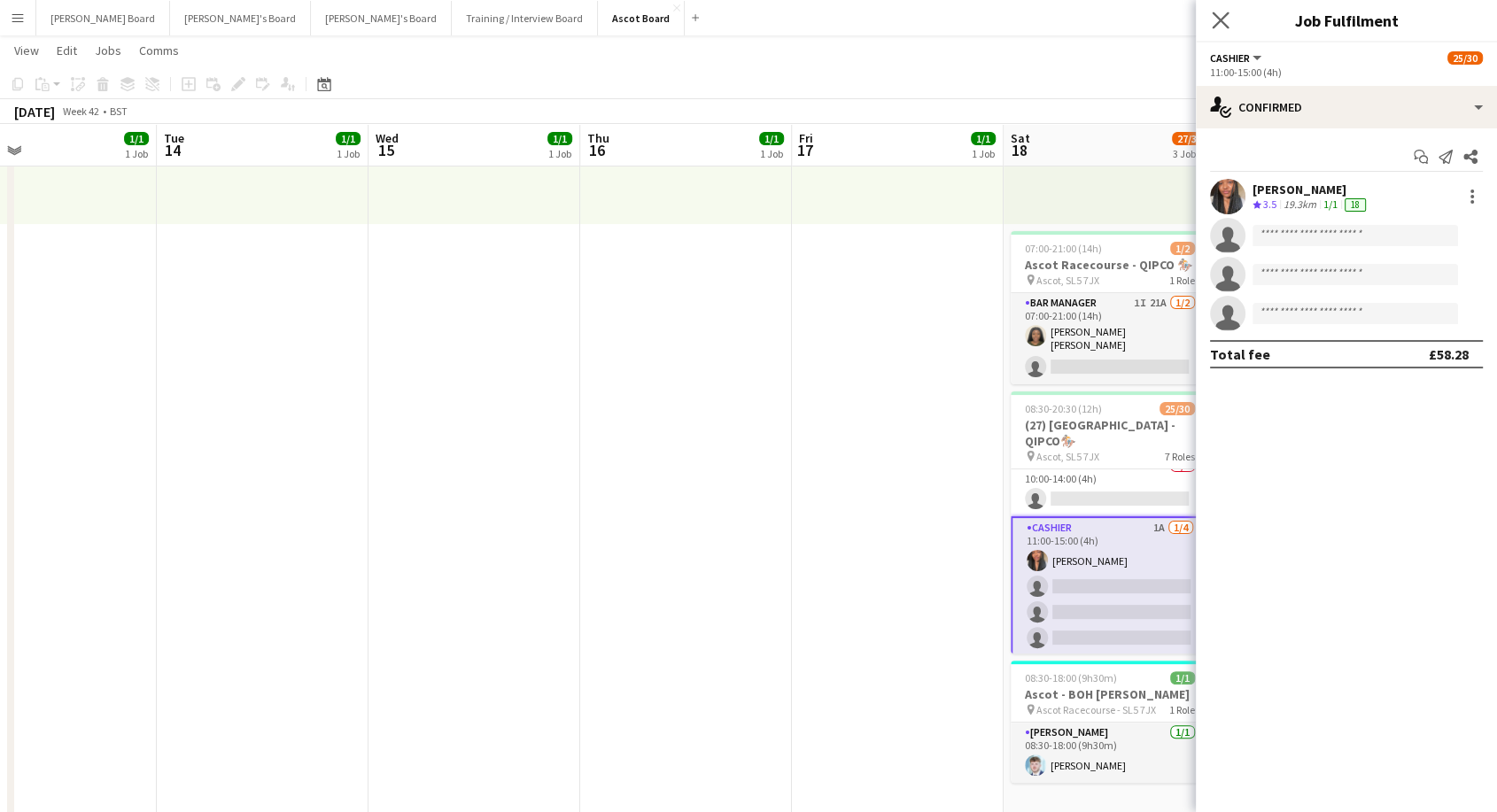
click at [1219, 30] on app-icon "Close pop-in" at bounding box center [1221, 21] width 25 height 25
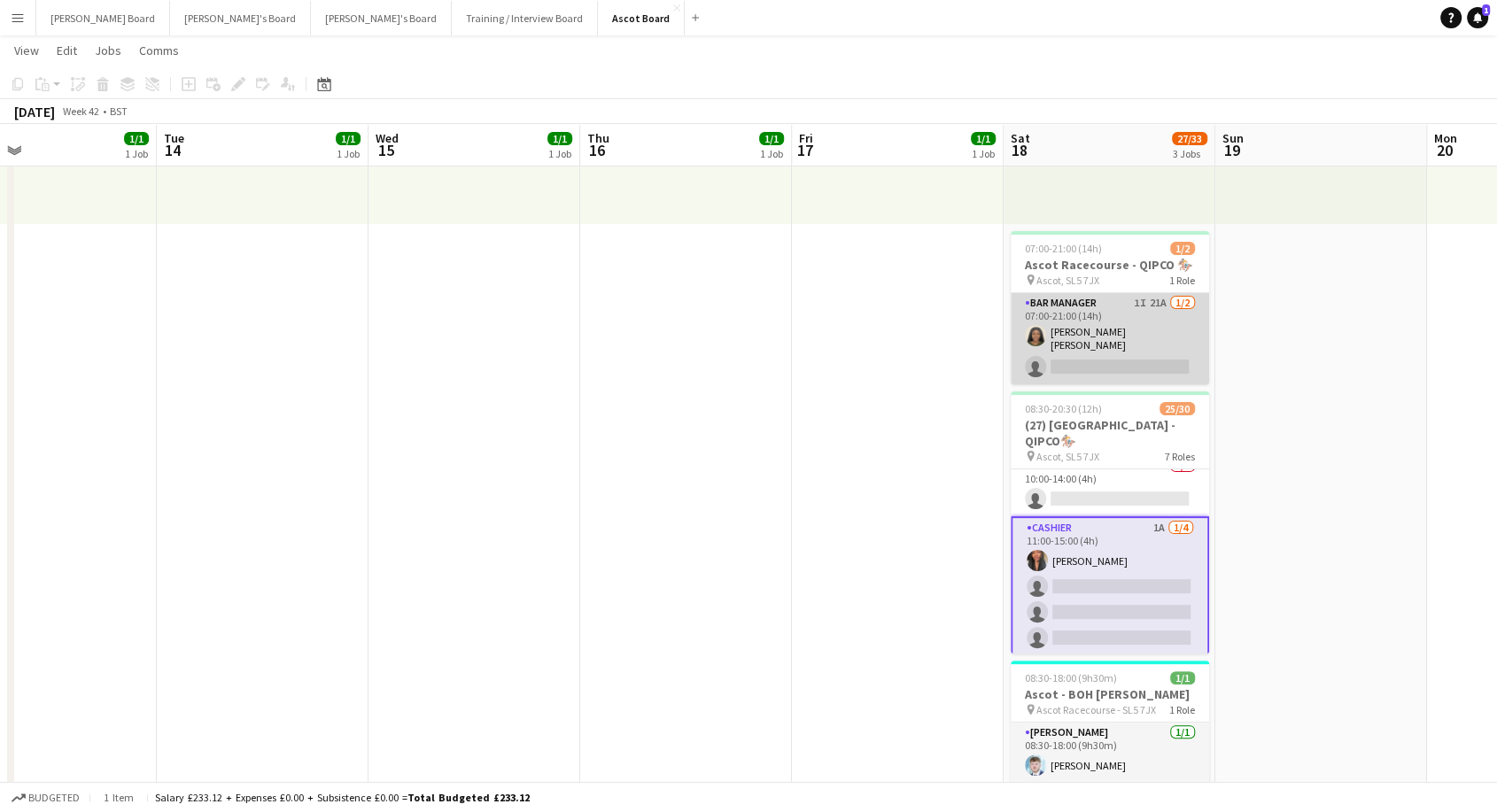
click at [1075, 319] on app-card-role "Bar Manager 1I 21A [DATE] 07:00-21:00 (14h) [PERSON_NAME] [PERSON_NAME] single-…" at bounding box center [1110, 338] width 199 height 92
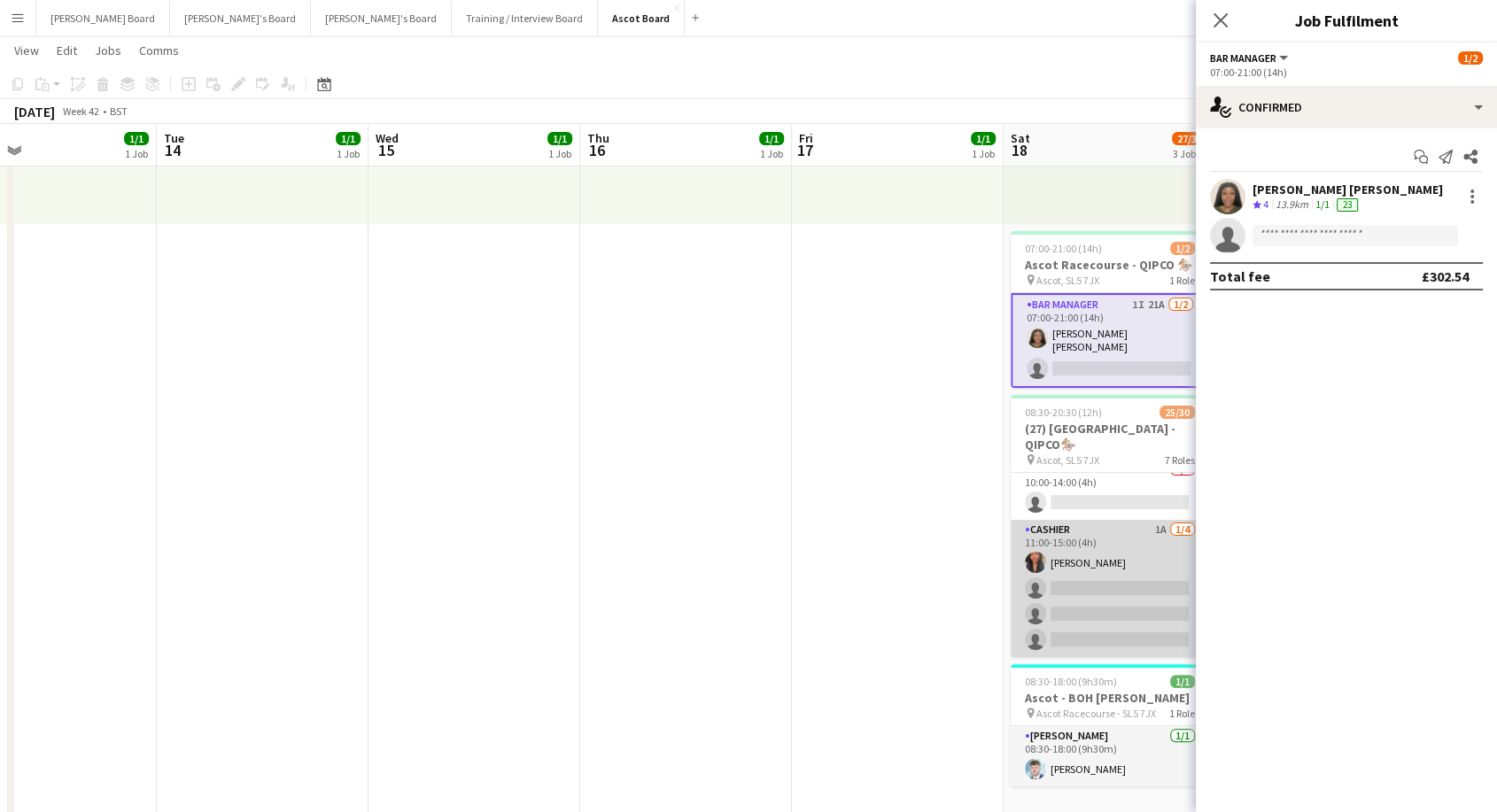
drag, startPoint x: 1072, startPoint y: 502, endPoint x: 1077, endPoint y: 524, distance: 22.6
click at [1072, 503] on app-card-role "Cashier 3A 0/1 10:00-14:00 (4h) single-neutral-actions" at bounding box center [1110, 490] width 199 height 60
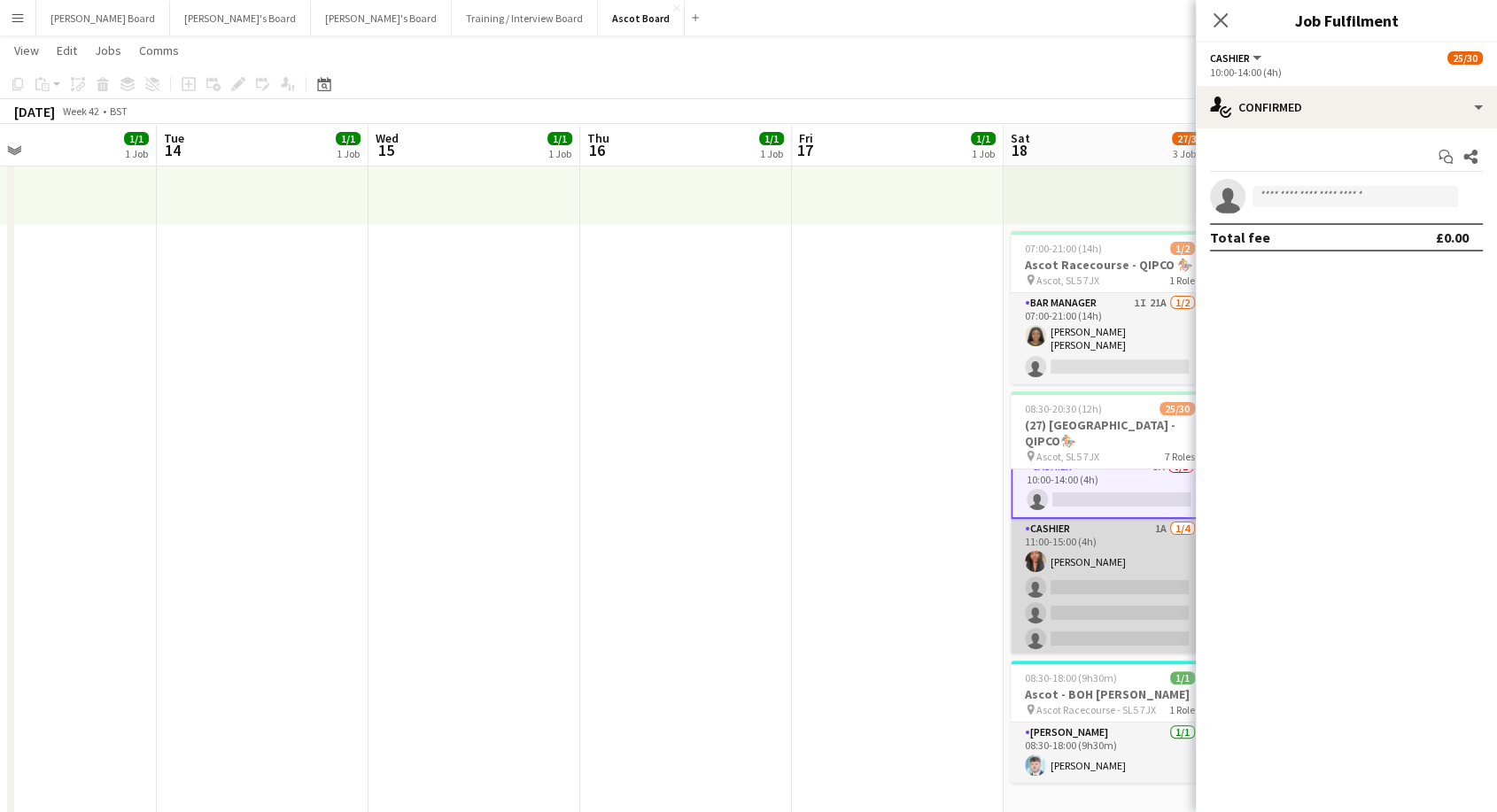
click at [1091, 561] on app-card-role "Cashier 1A [DATE] 11:00-15:00 (4h) [PERSON_NAME] single-neutral-actions single-…" at bounding box center [1110, 587] width 199 height 137
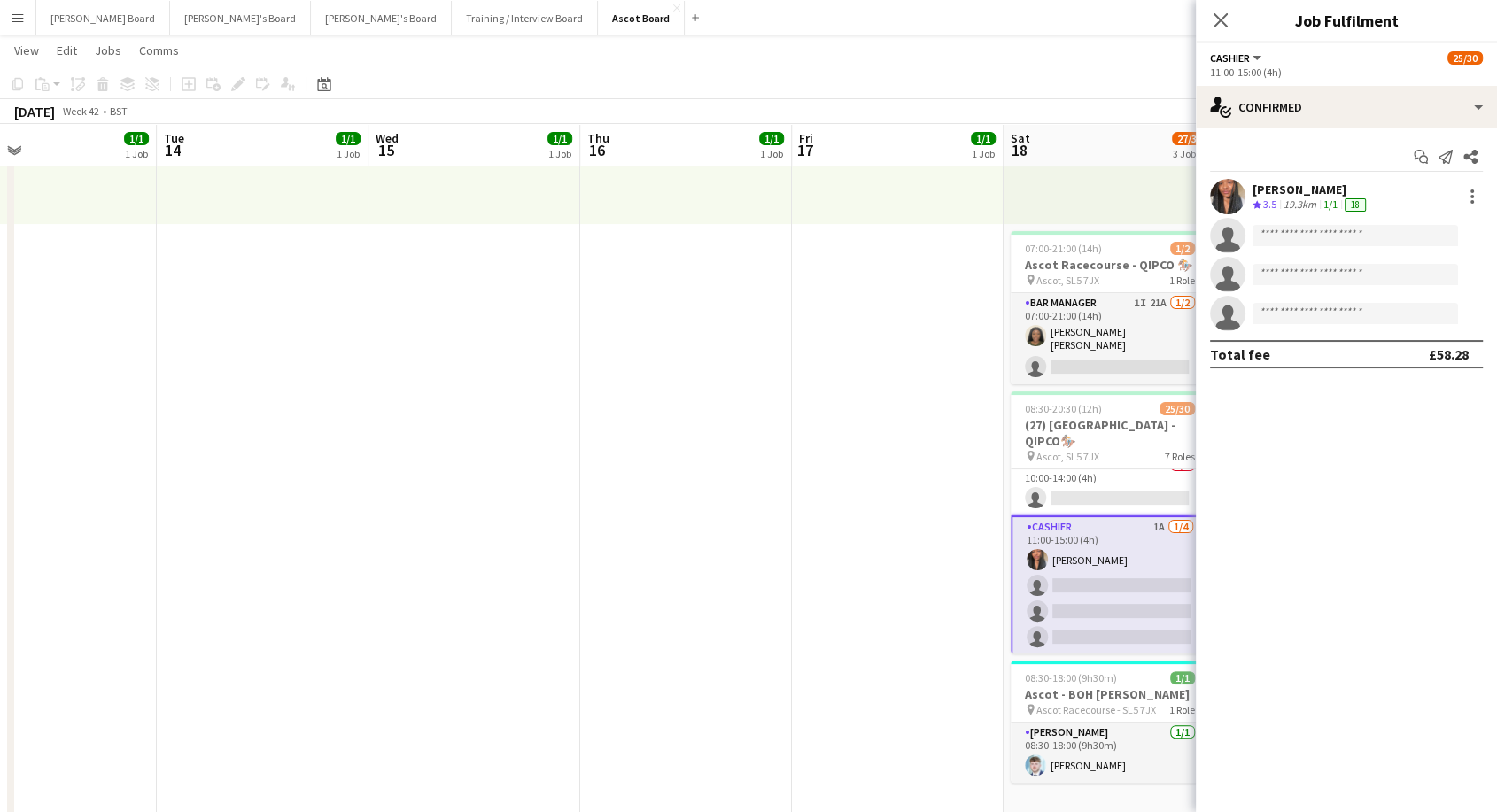
scroll to position [828, 0]
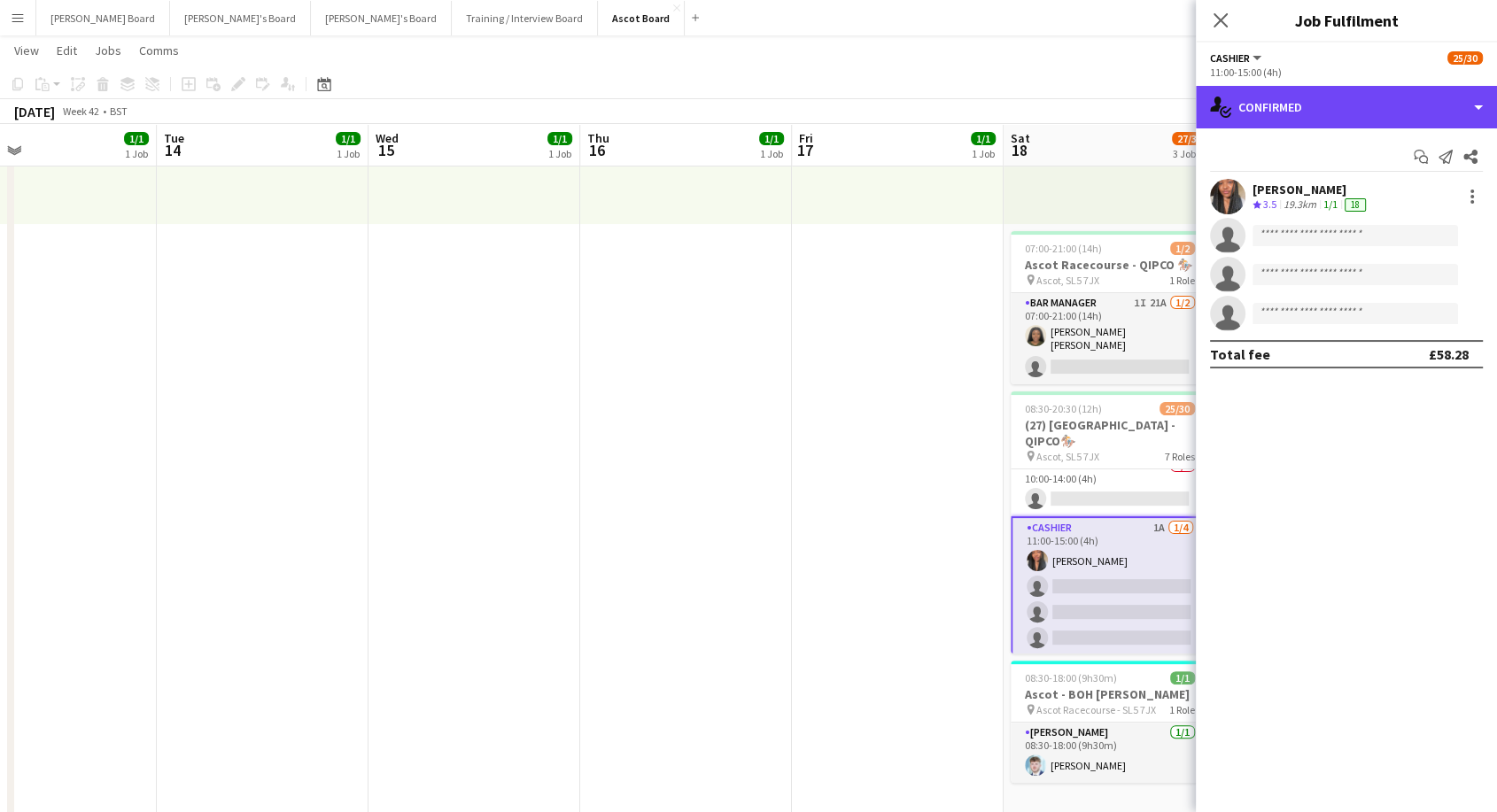
drag, startPoint x: 1309, startPoint y: 104, endPoint x: 1331, endPoint y: 153, distance: 53.7
click at [1309, 105] on div "single-neutral-actions-check-2 Confirmed" at bounding box center [1346, 107] width 301 height 43
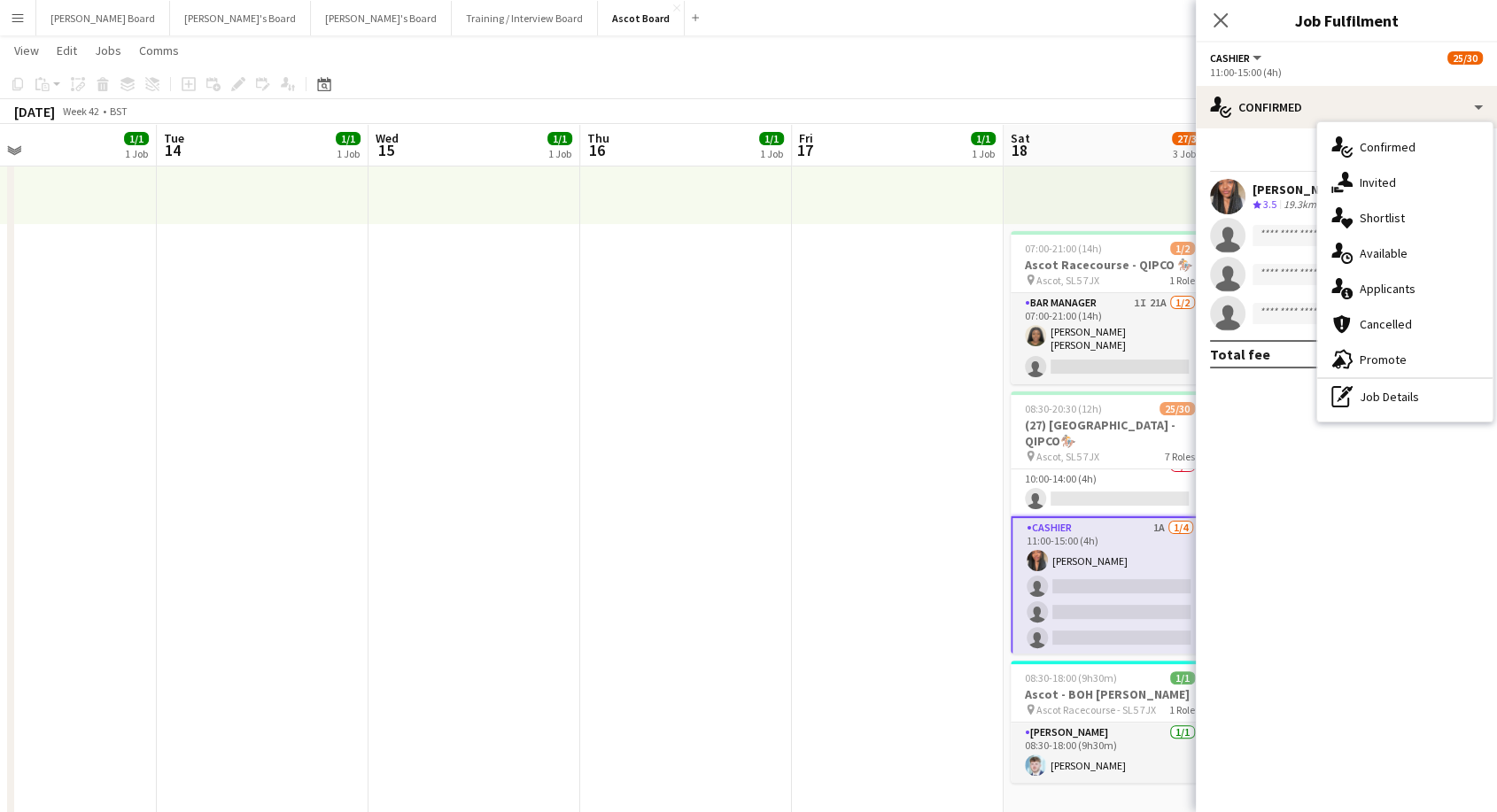
click at [1396, 183] on div "single-neutral-actions-share-1 Invited" at bounding box center [1404, 182] width 175 height 35
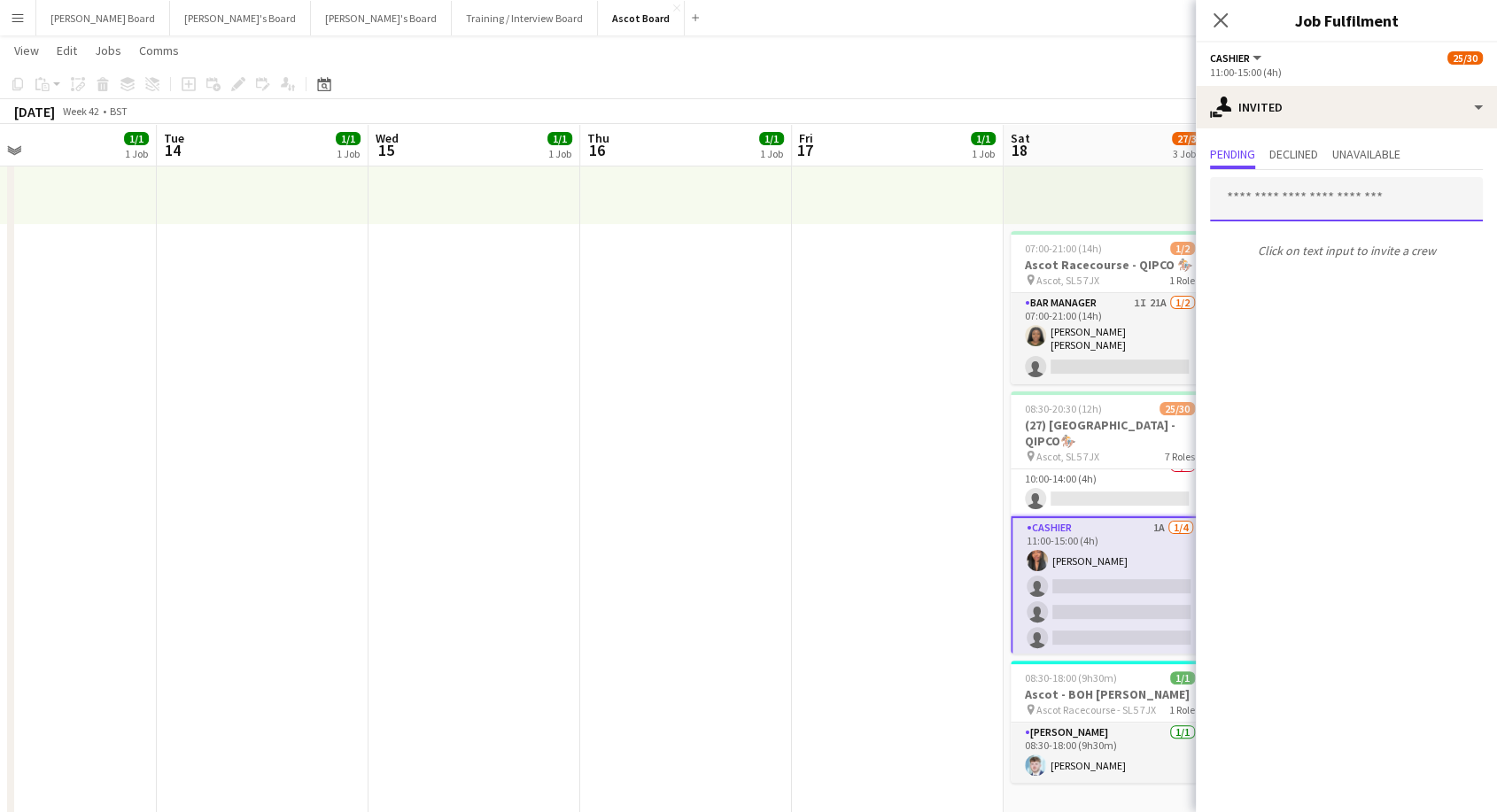
click at [1265, 203] on input "text" at bounding box center [1346, 199] width 273 height 44
drag, startPoint x: 1228, startPoint y: 186, endPoint x: 1210, endPoint y: 194, distance: 19.7
click at [1210, 194] on input "******" at bounding box center [1346, 199] width 273 height 44
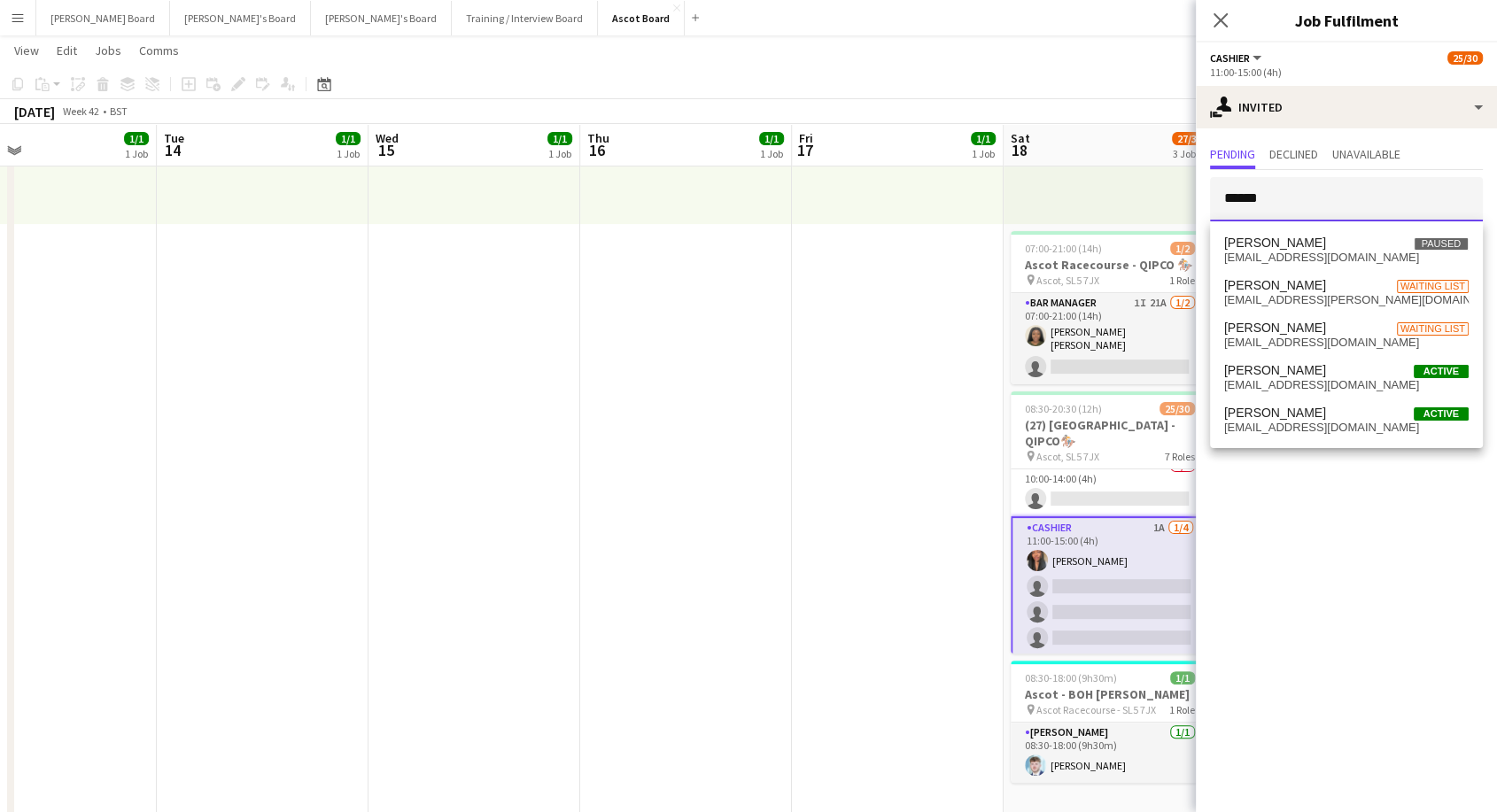
click at [1314, 202] on input "******" at bounding box center [1346, 199] width 273 height 44
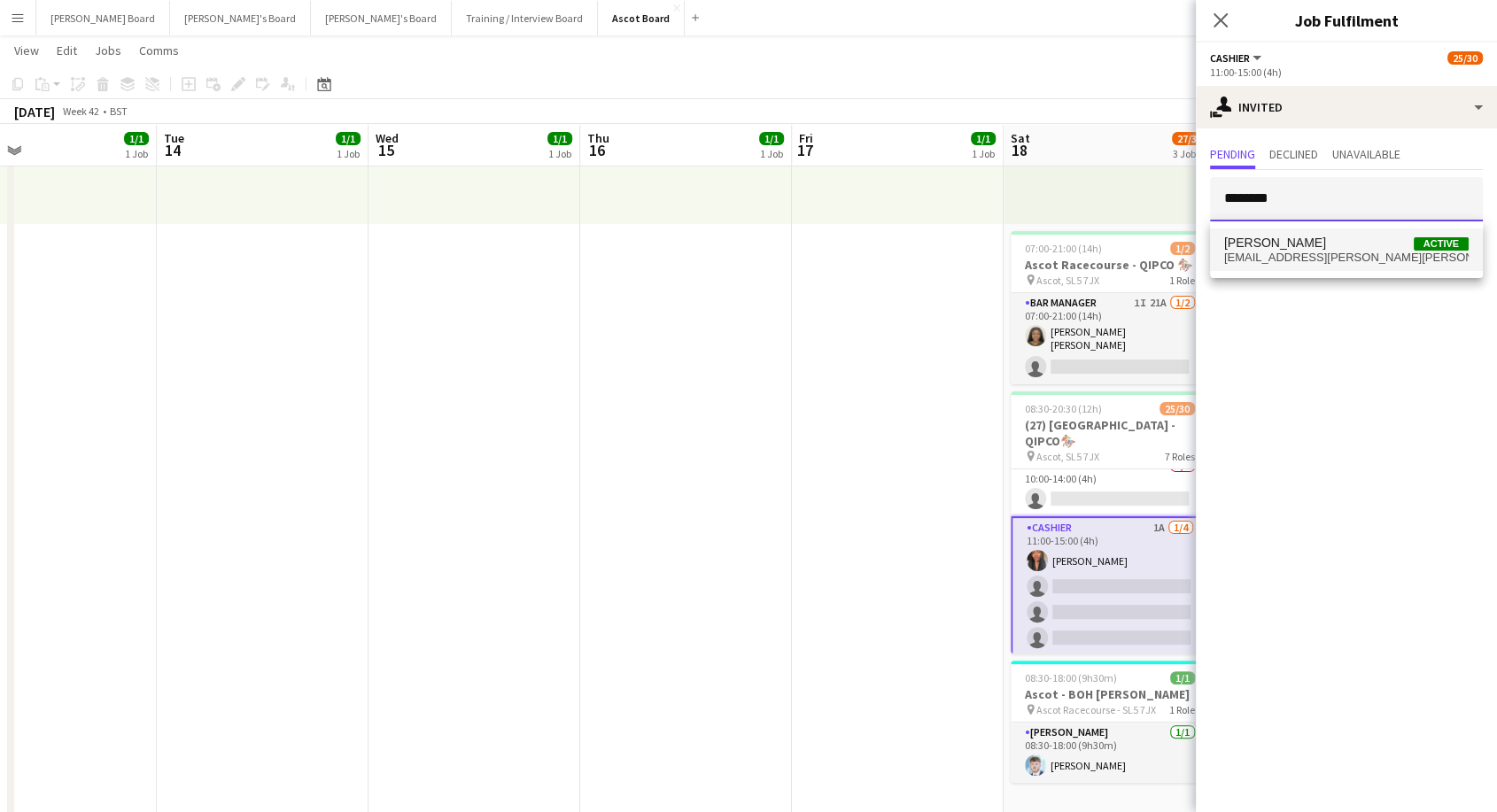
type input "********"
click at [1288, 236] on span "[PERSON_NAME]" at bounding box center [1275, 243] width 102 height 15
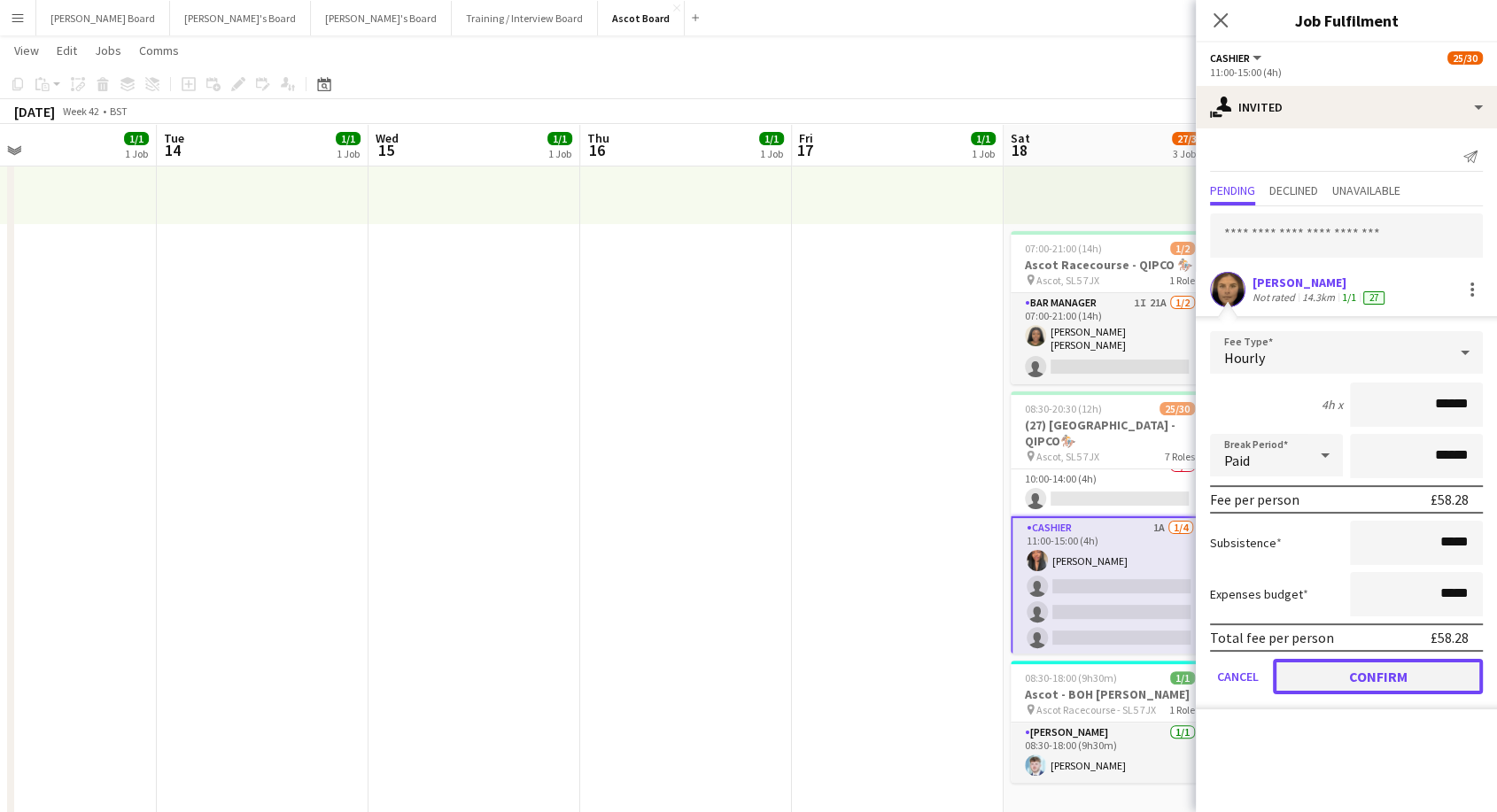
click at [1400, 675] on button "Confirm" at bounding box center [1377, 676] width 210 height 35
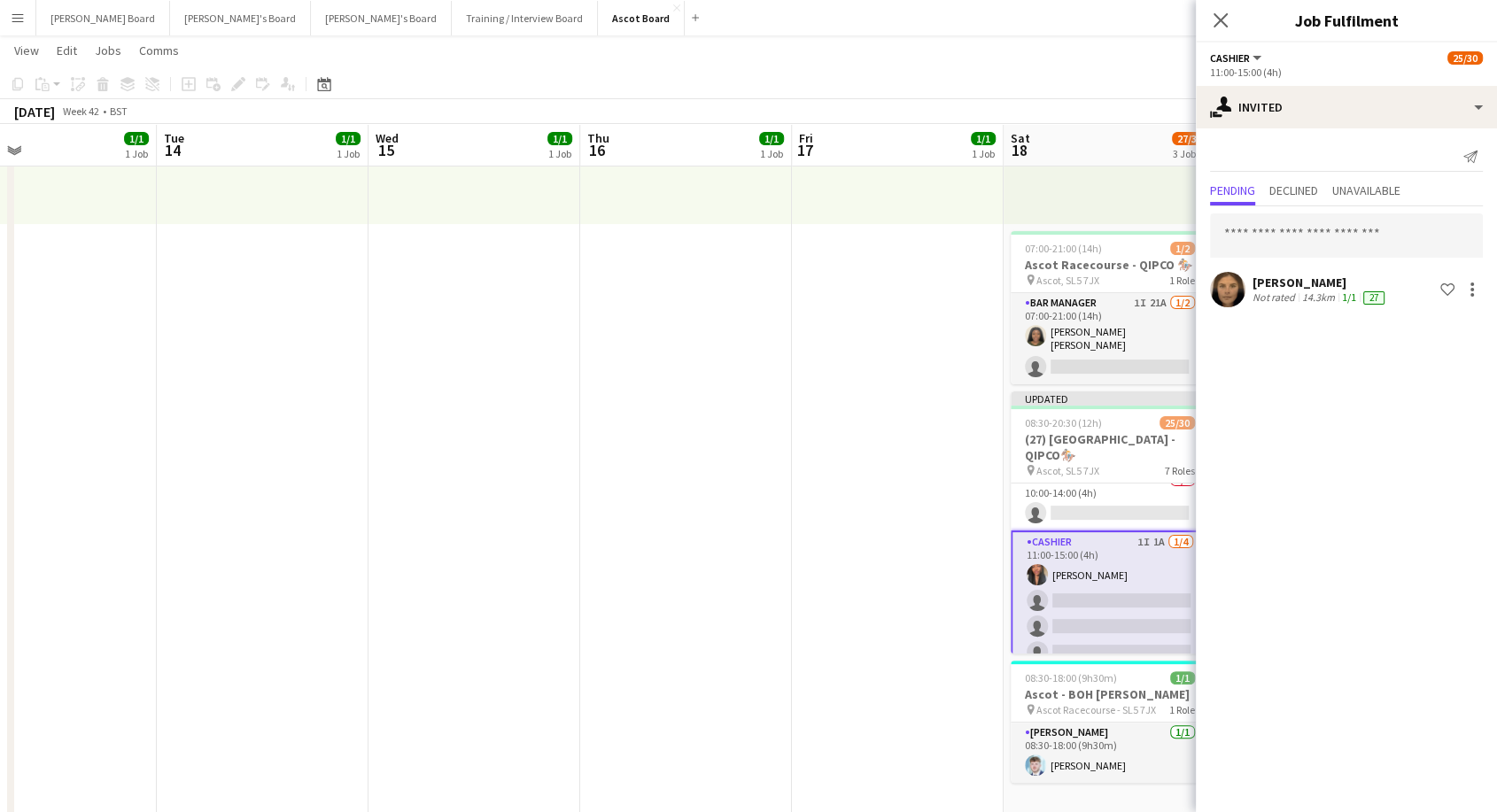
drag, startPoint x: 1232, startPoint y: 23, endPoint x: 1224, endPoint y: 30, distance: 10.6
click at [1231, 24] on app-icon "Close pop-in" at bounding box center [1220, 20] width 21 height 21
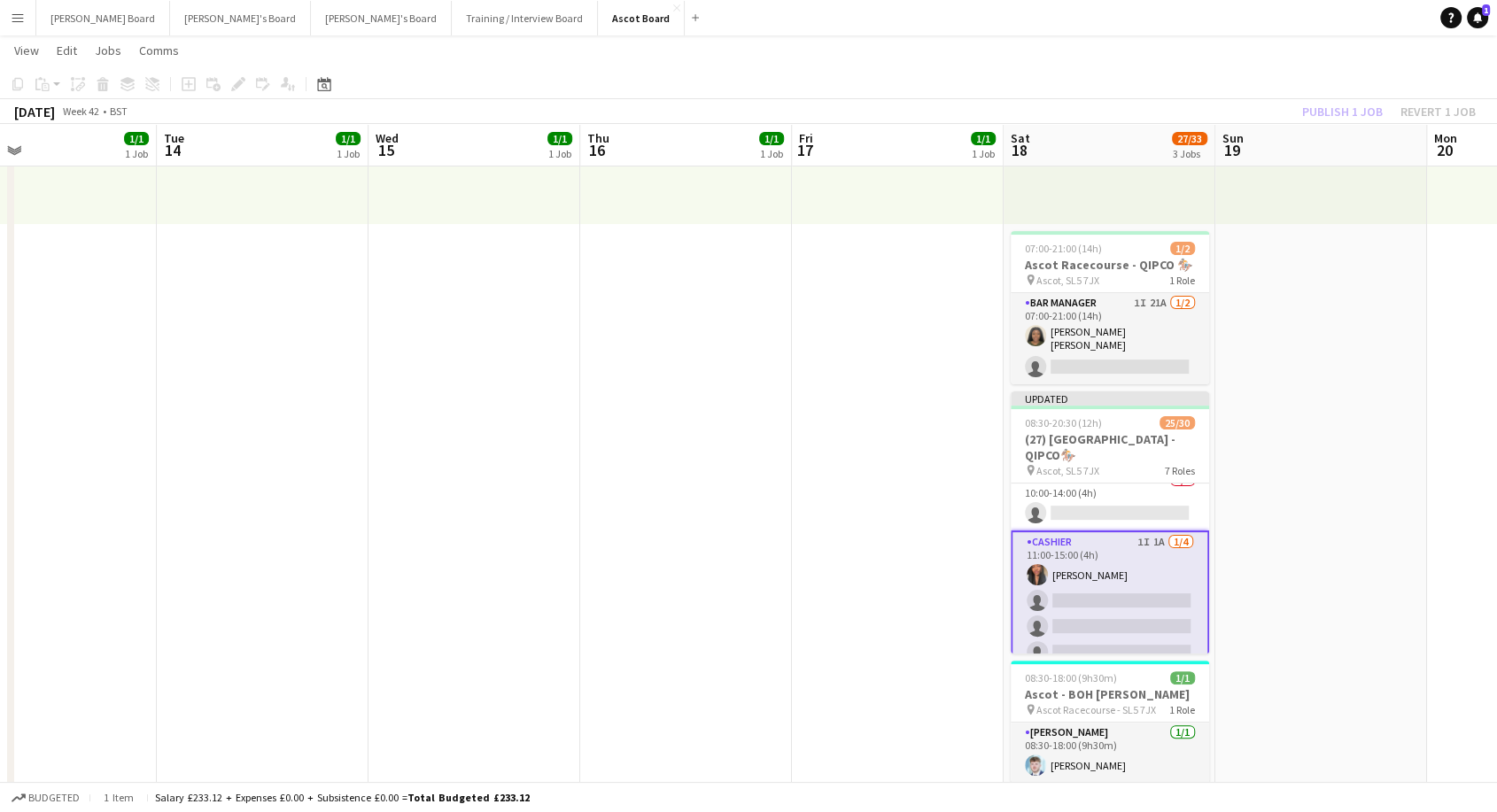
click at [1127, 221] on div at bounding box center [1109, 86] width 211 height 275
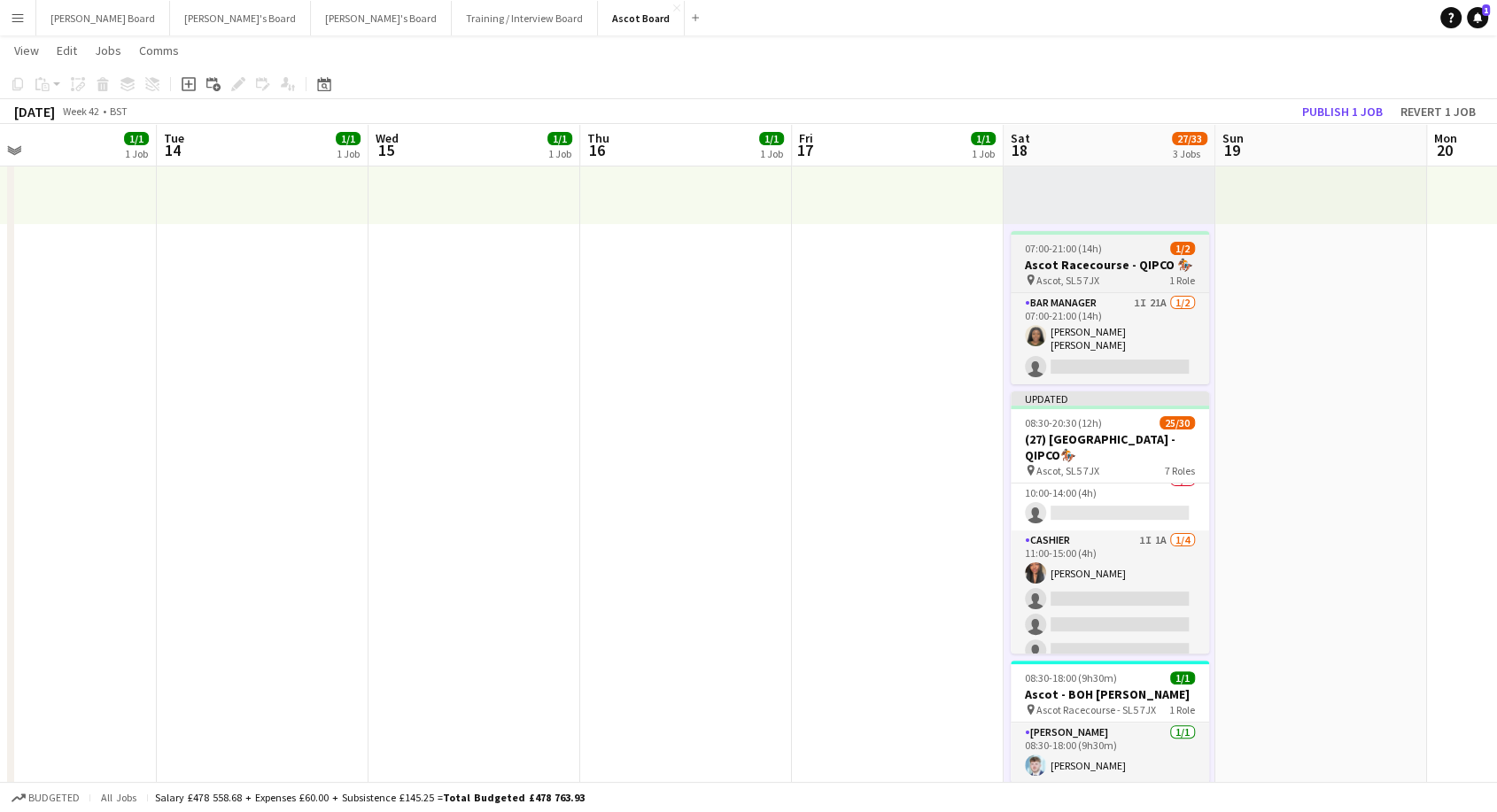
click at [1132, 249] on div "07:00-21:00 (14h) 1/2" at bounding box center [1110, 249] width 199 height 14
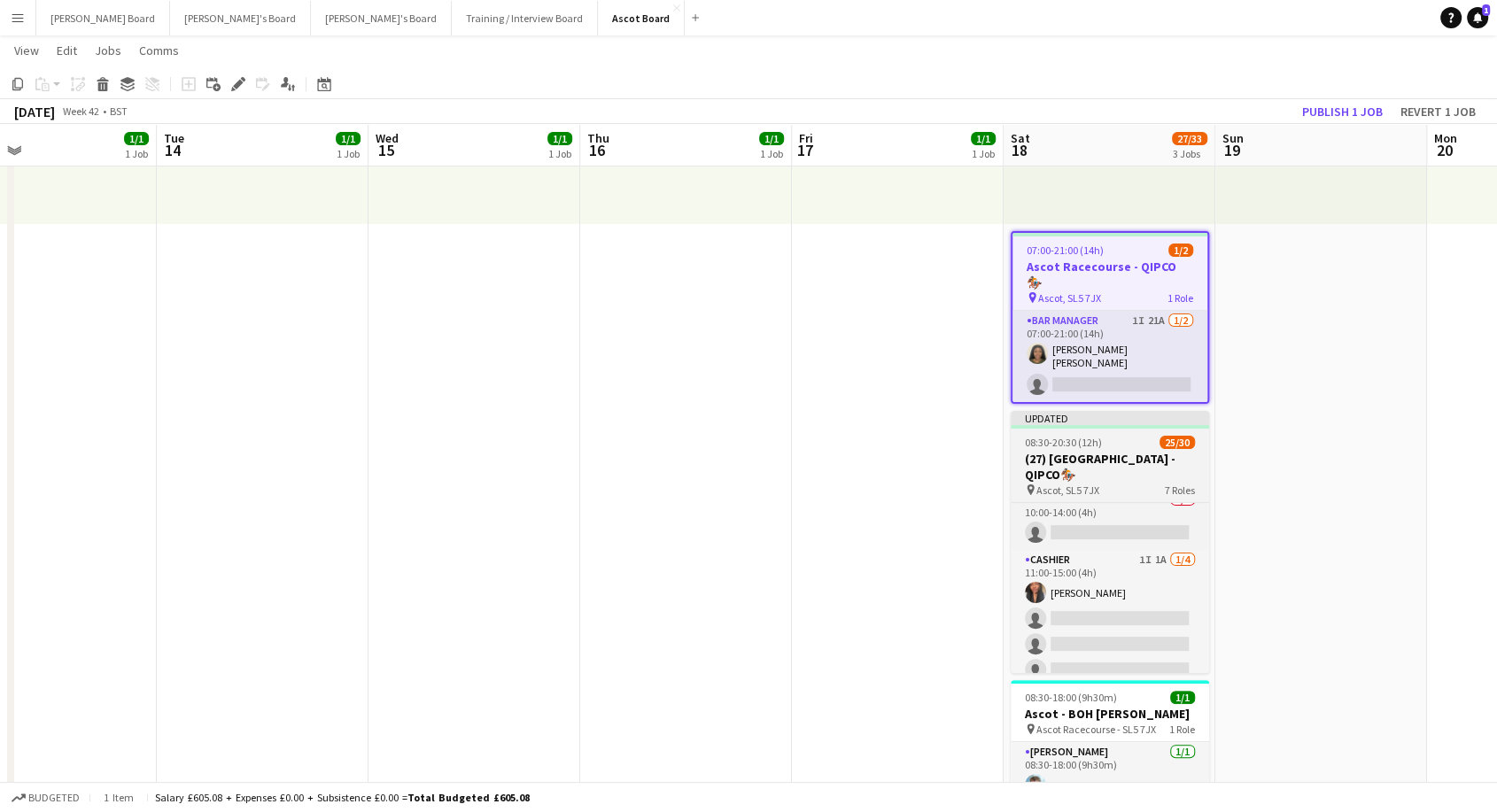
click at [1115, 451] on h3 "(27) [GEOGRAPHIC_DATA] - QIPCO🏇🏼" at bounding box center [1110, 466] width 199 height 32
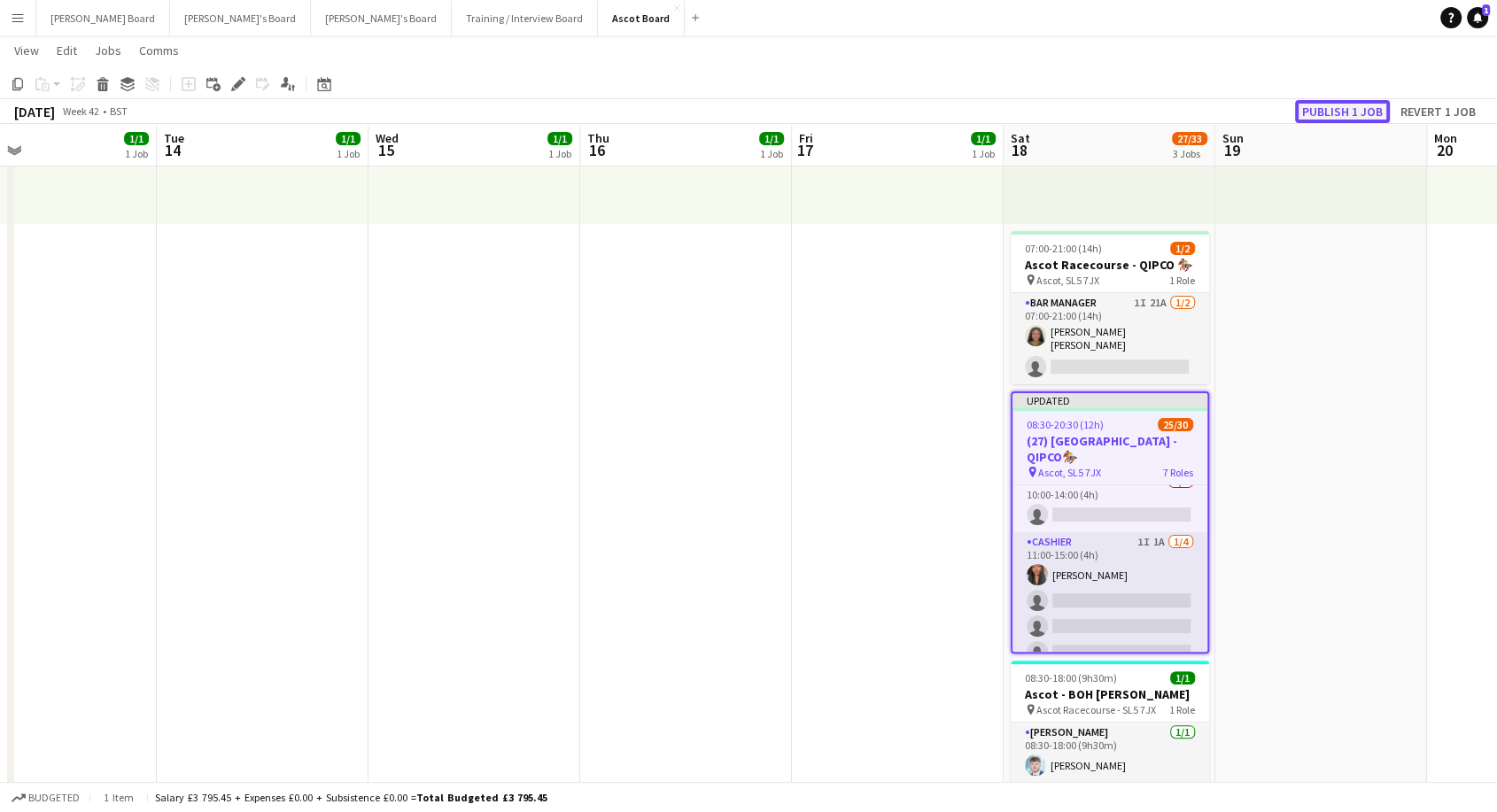
click at [1339, 118] on button "Publish 1 job" at bounding box center [1343, 111] width 94 height 23
